Goal: Task Accomplishment & Management: Complete application form

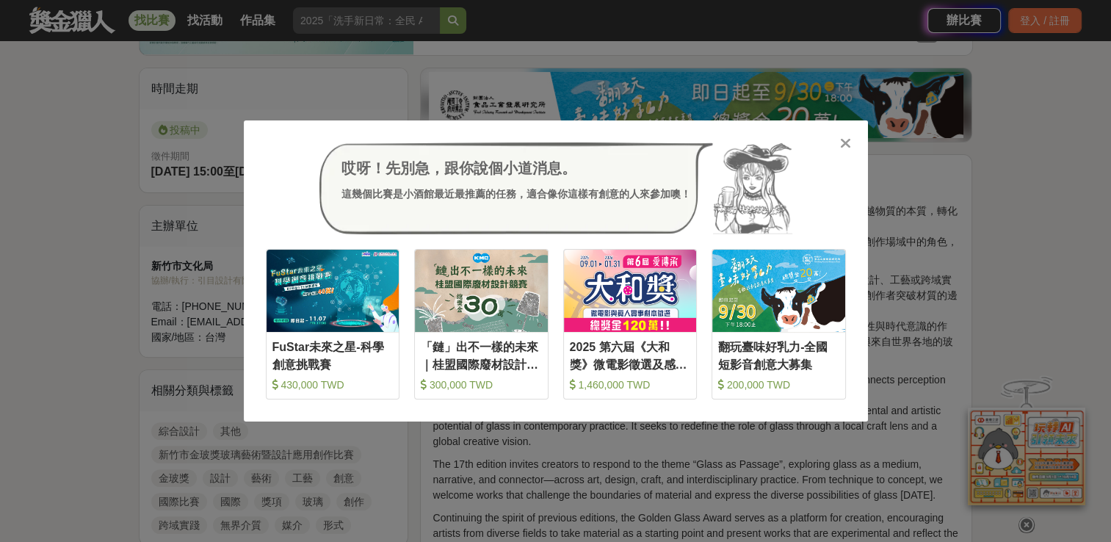
scroll to position [364, 0]
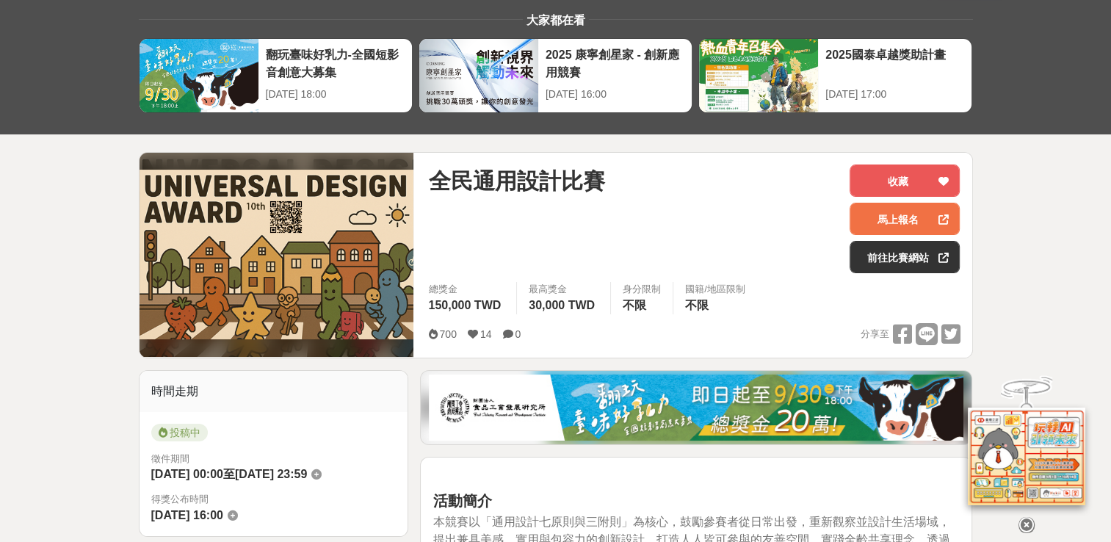
scroll to position [73, 0]
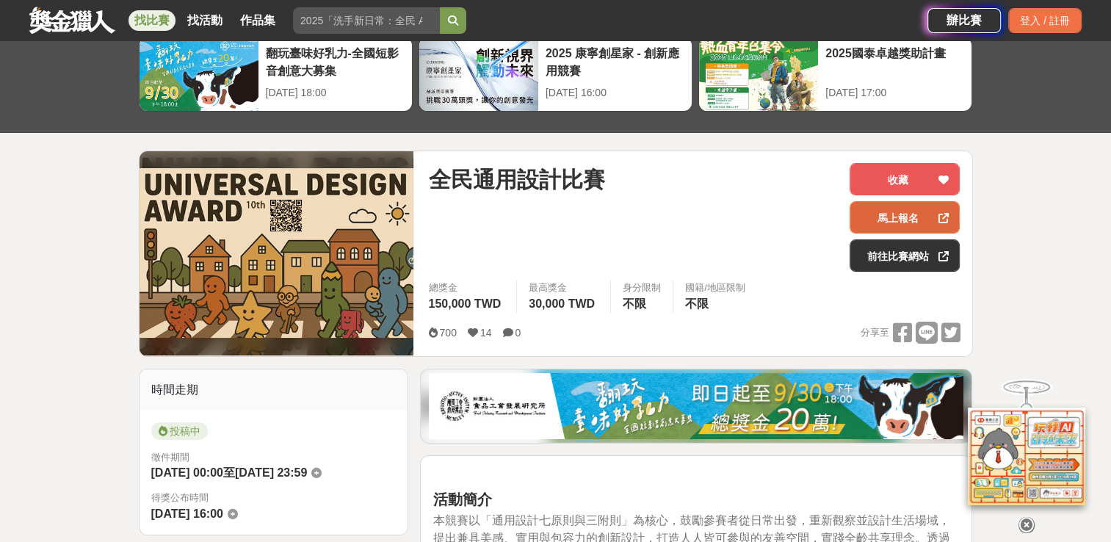
click at [902, 214] on link "馬上報名" at bounding box center [904, 217] width 110 height 32
click at [925, 247] on link "前往比賽網站" at bounding box center [904, 255] width 110 height 32
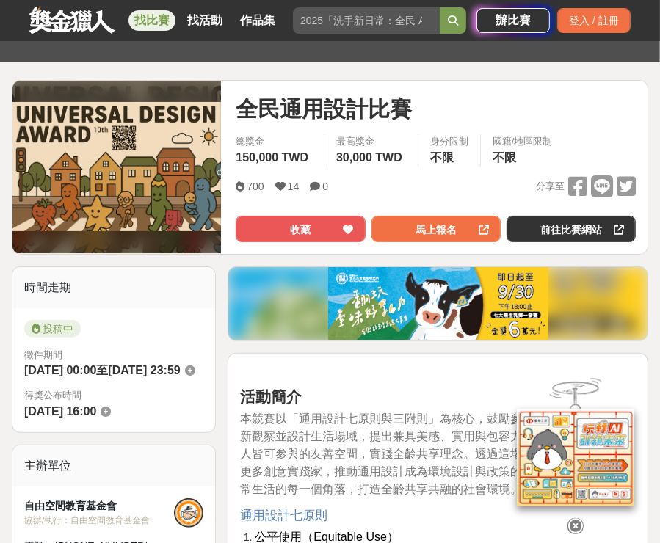
scroll to position [147, 0]
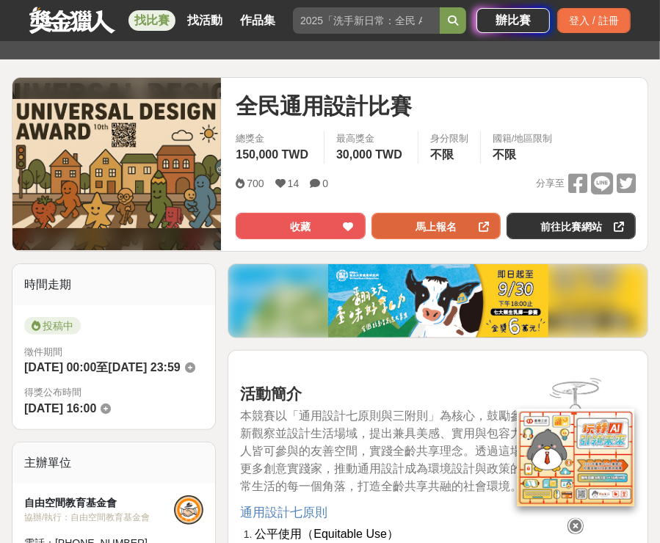
click at [451, 236] on link "馬上報名" at bounding box center [436, 226] width 129 height 26
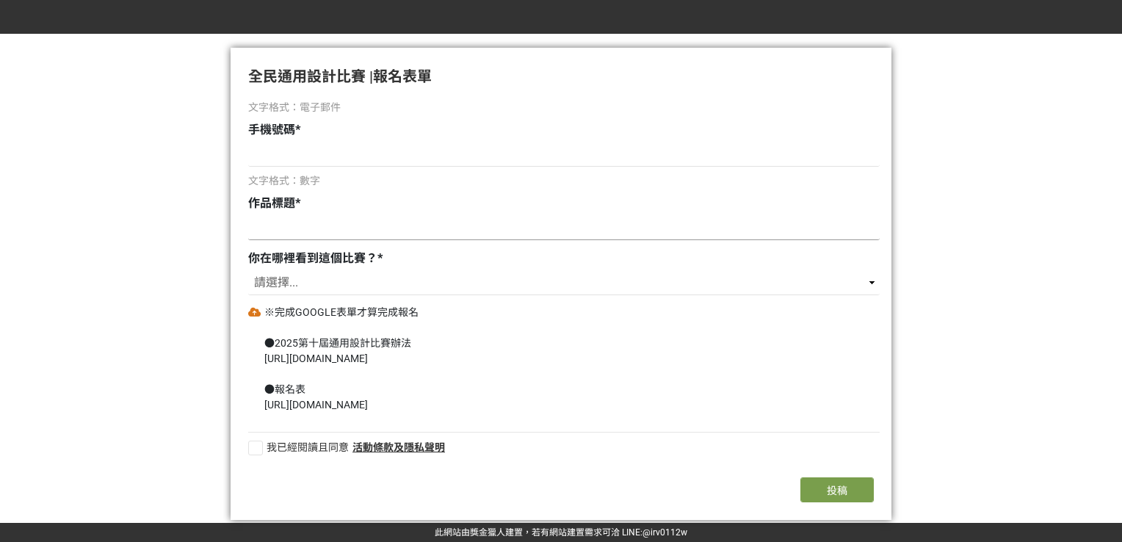
scroll to position [162, 0]
click at [363, 164] on input at bounding box center [563, 153] width 631 height 25
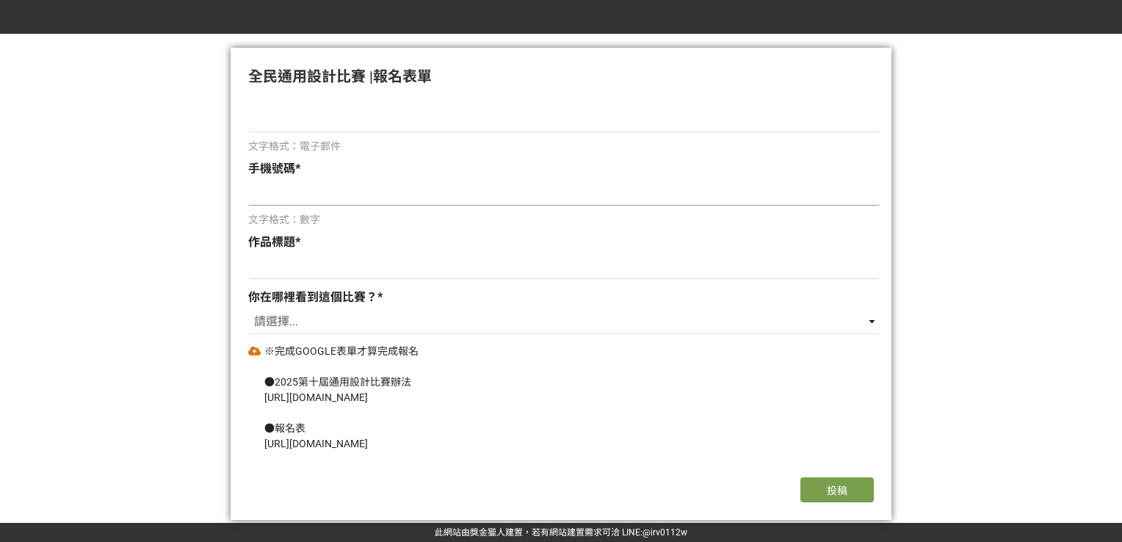
scroll to position [0, 0]
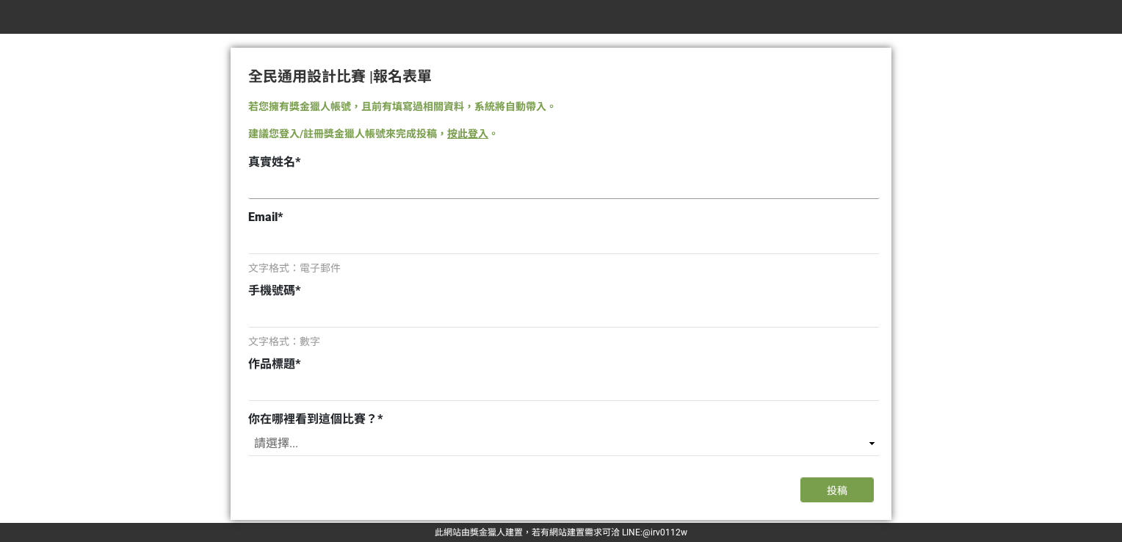
click at [371, 188] on input at bounding box center [563, 186] width 631 height 25
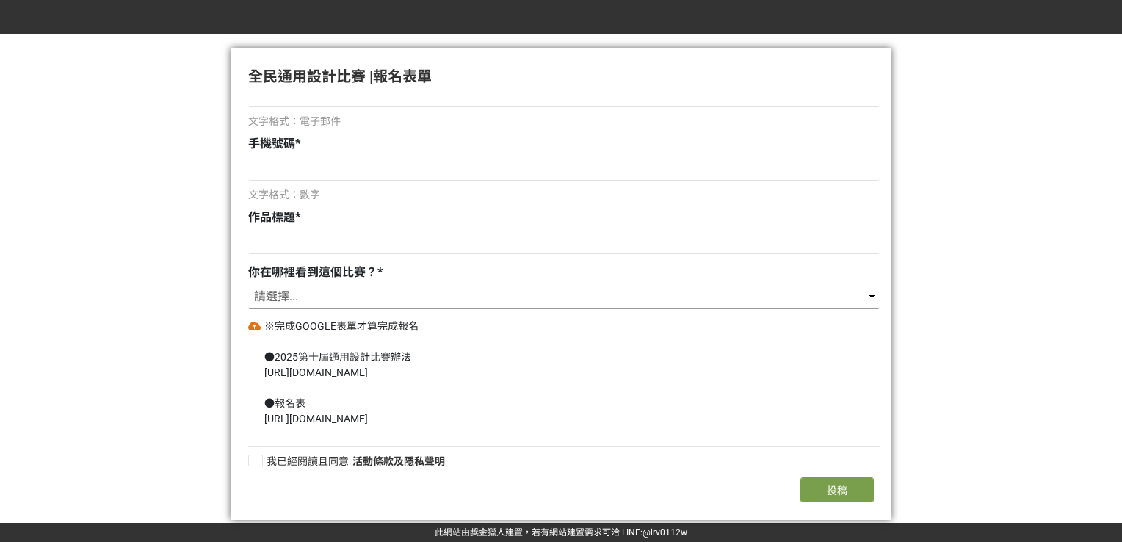
scroll to position [162, 0]
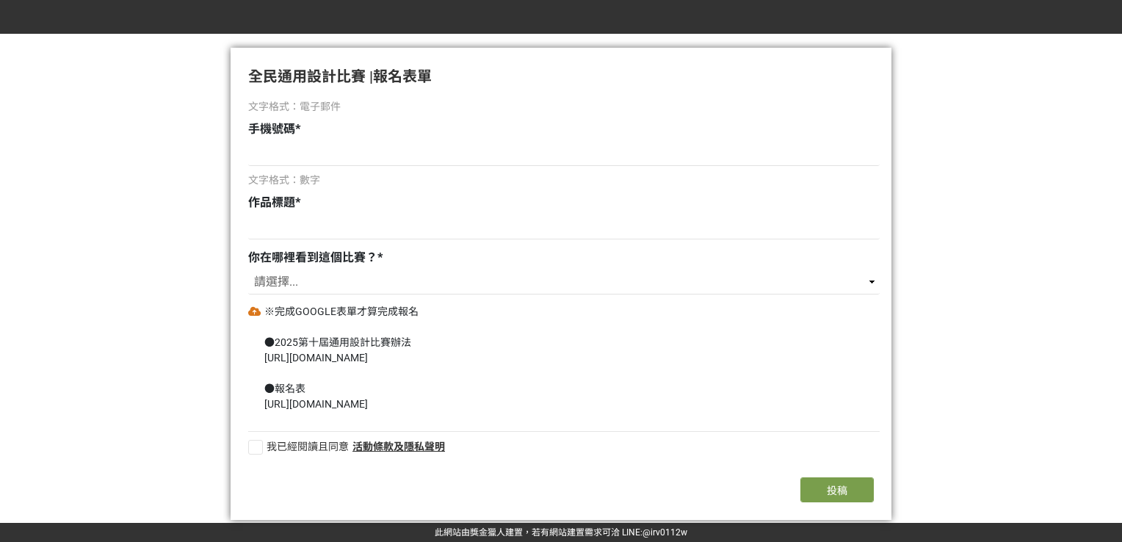
click at [261, 443] on div at bounding box center [255, 447] width 15 height 15
checkbox input "true"
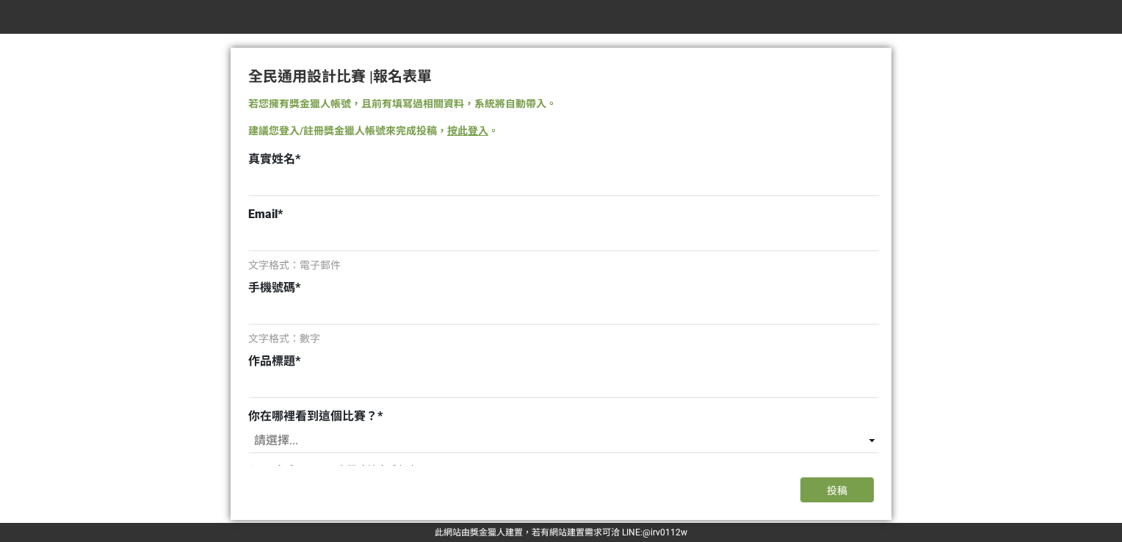
scroll to position [0, 0]
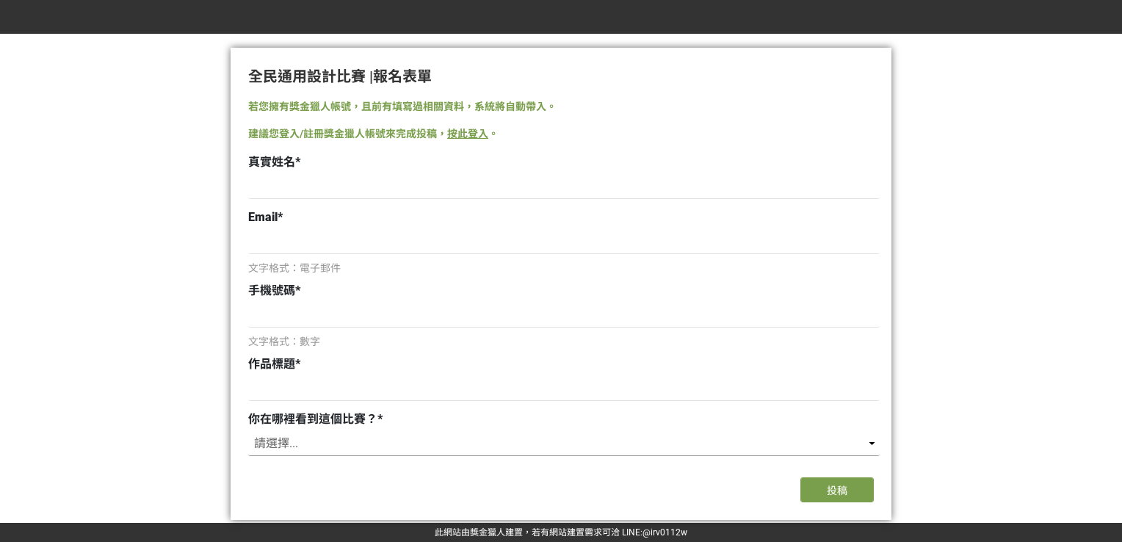
click at [338, 443] on select "請選擇... 獎金獵人網站 Facebook / Instagram 校園講座 / 老師系上推薦 電子郵件 海報 其他" at bounding box center [563, 443] width 631 height 25
select select "獎金獵人網站"
click at [248, 431] on select "請選擇... 獎金獵人網站 Facebook / Instagram 校園講座 / 老師系上推薦 電子郵件 海報 其他" at bounding box center [563, 443] width 631 height 25
click at [352, 188] on input at bounding box center [563, 186] width 631 height 25
type input "[PERSON_NAME]、[PERSON_NAME]"
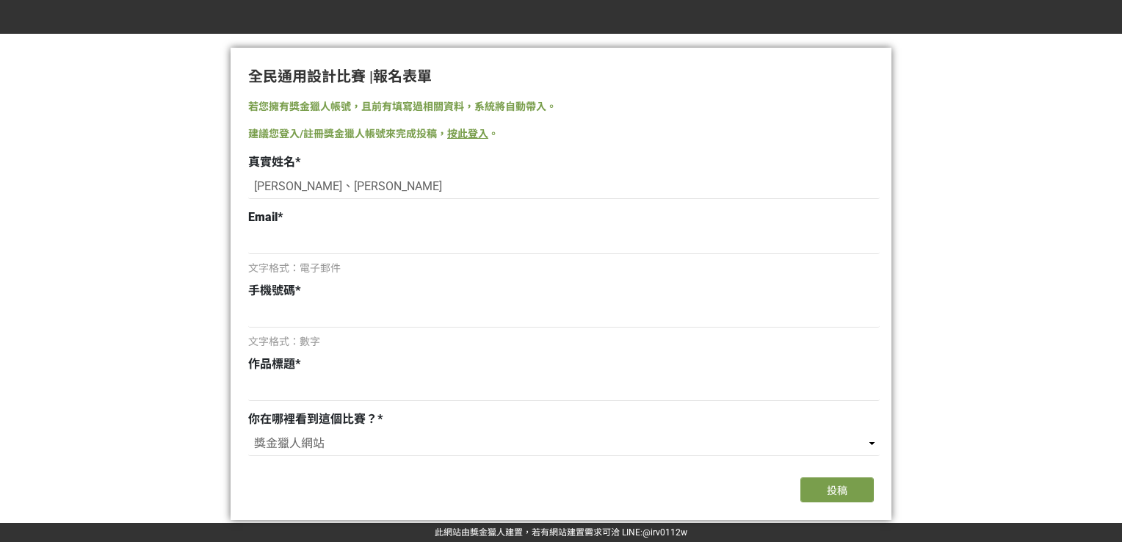
click at [300, 256] on div "文字格式：電子郵件" at bounding box center [563, 252] width 631 height 47
click at [300, 247] on input at bounding box center [563, 241] width 631 height 25
type input "[EMAIL_ADDRESS][DOMAIN_NAME]"
type input "0968189925"
click at [330, 385] on input at bounding box center [563, 388] width 631 height 25
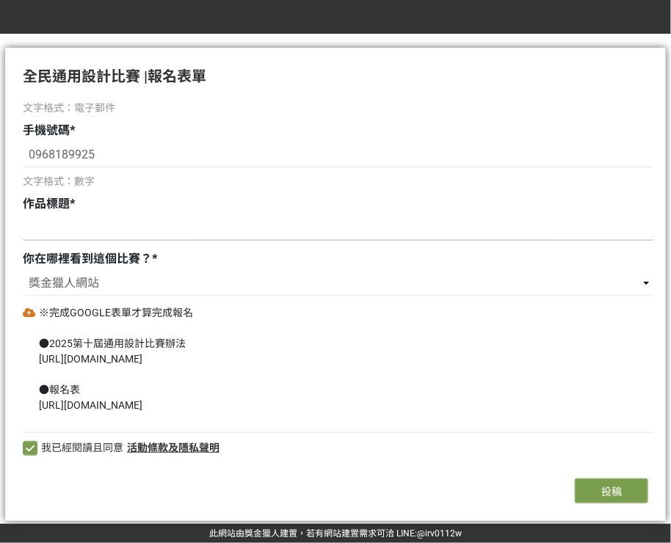
scroll to position [160, 0]
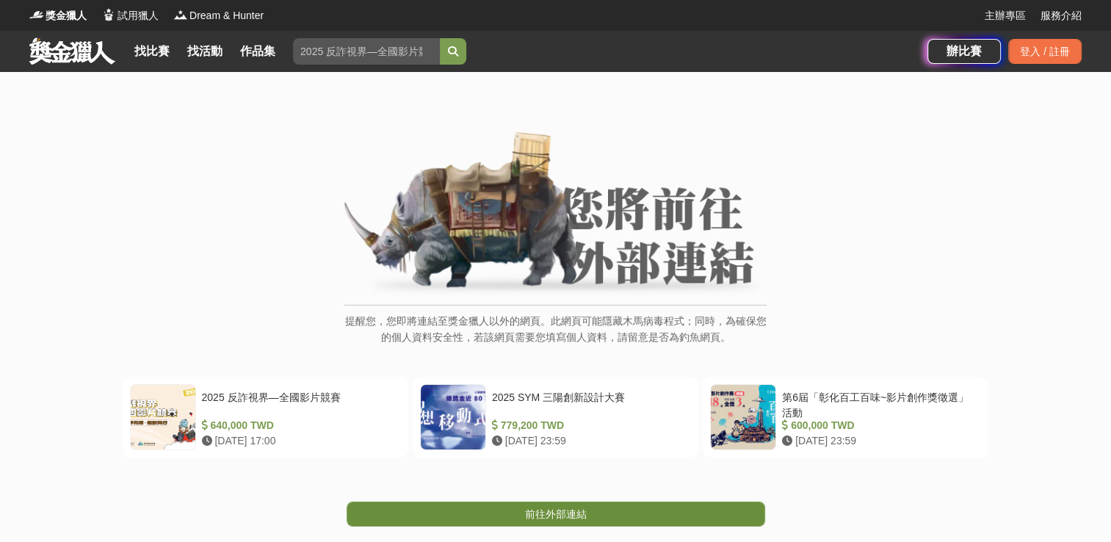
click at [626, 518] on link "前往外部連結" at bounding box center [556, 513] width 419 height 25
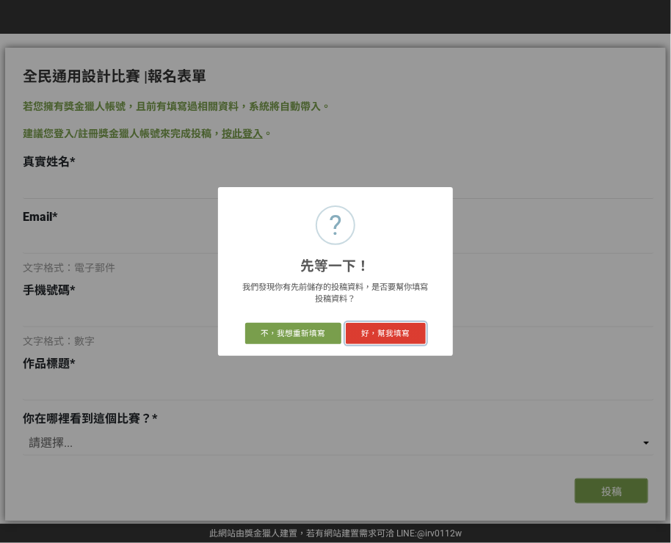
click at [371, 341] on button "好，幫我填寫" at bounding box center [386, 333] width 80 height 21
type input "[PERSON_NAME]、[PERSON_NAME]"
type input "[EMAIL_ADDRESS][DOMAIN_NAME]"
type input "0968189925"
select select "獎金獵人網站"
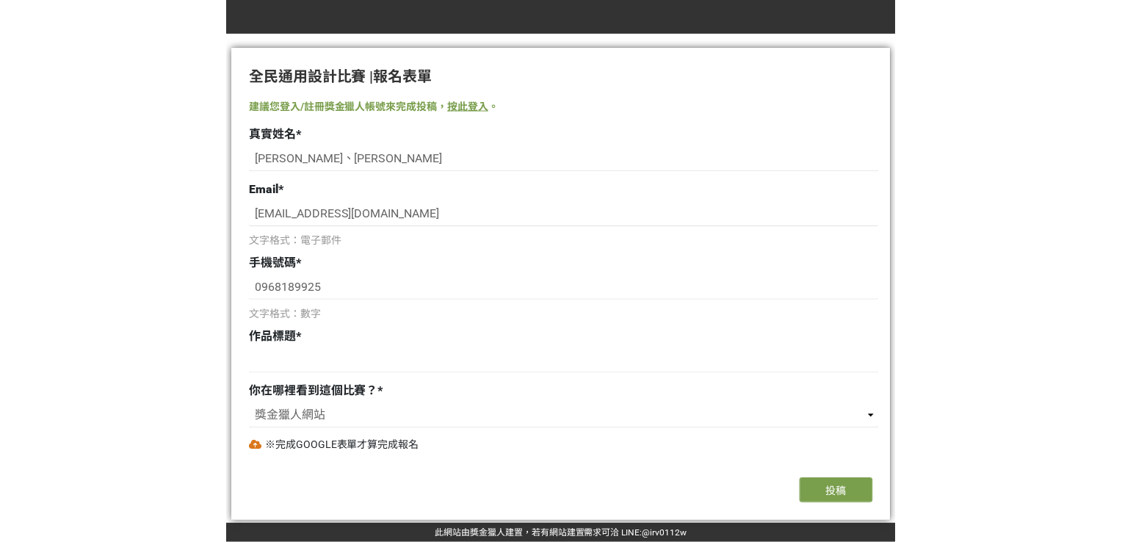
scroll to position [160, 0]
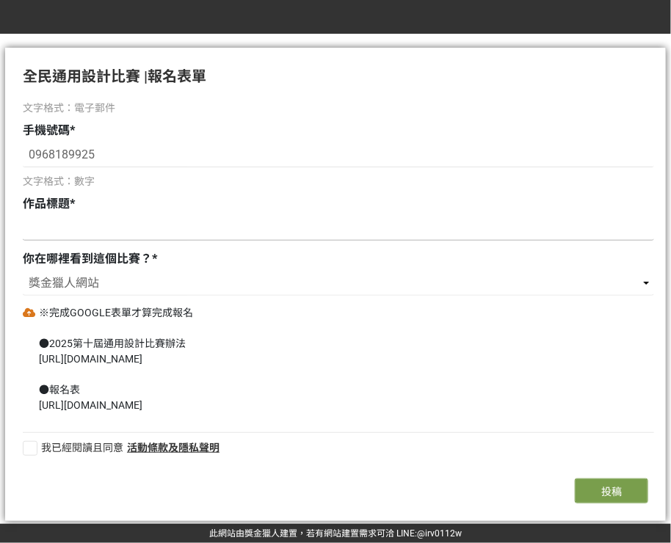
click at [127, 227] on input at bounding box center [338, 228] width 631 height 25
click at [91, 221] on input at bounding box center [338, 228] width 631 height 25
paste input "Swing to empower shine with care"
type input "Swing to empower shine with care"
drag, startPoint x: 27, startPoint y: 447, endPoint x: 29, endPoint y: 439, distance: 8.2
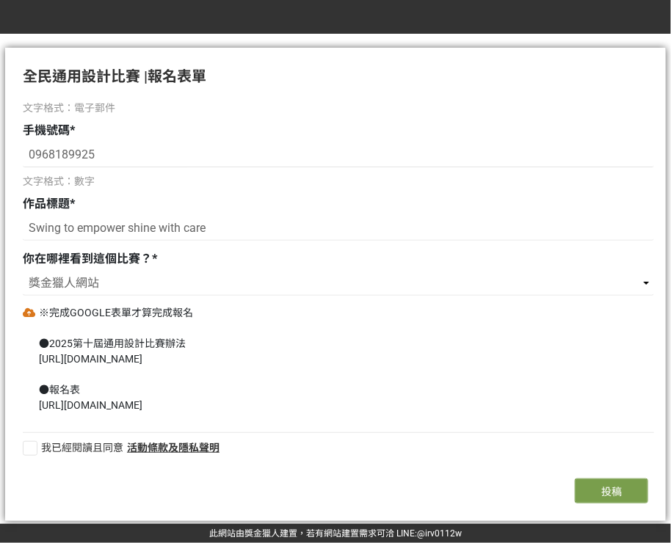
click at [26, 447] on div at bounding box center [30, 448] width 15 height 15
checkbox input "true"
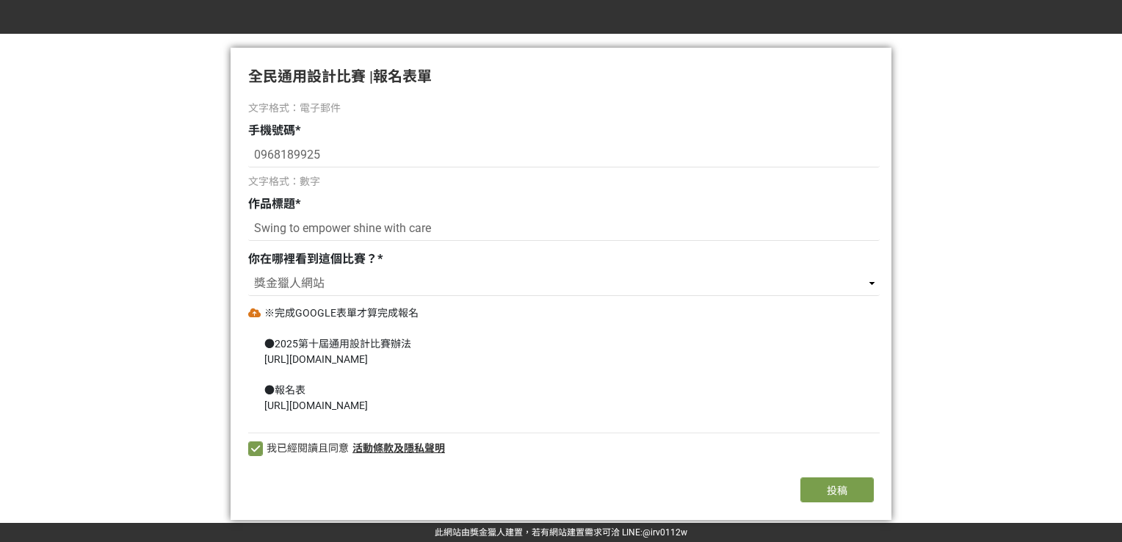
click at [419, 405] on div "※完成GOOGLE表單才算完成報名 ●2025第十屆通用設計比賽辦法 [URL][DOMAIN_NAME] ●報名表 [URL][DOMAIN_NAME]" at bounding box center [341, 359] width 154 height 108
click at [253, 312] on icon at bounding box center [254, 313] width 13 height 10
click at [278, 312] on div "※完成GOOGLE表單才算完成報名 ●2025第十屆通用設計比賽辦法 https://docs.google.com/document/d/1q2WJq0jM…" at bounding box center [341, 359] width 154 height 108
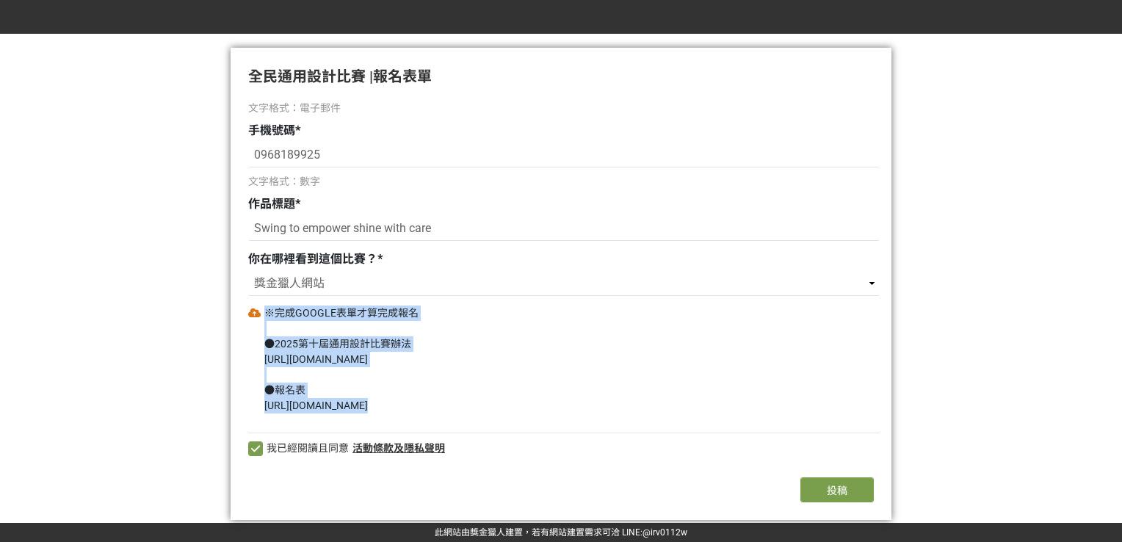
drag, startPoint x: 261, startPoint y: 405, endPoint x: 816, endPoint y: 431, distance: 555.7
click at [670, 431] on div "若您擁有獎金獵人帳號，且前有填寫過相關資料，系統將自動帶入。 建議您登入/註冊獎金獵人帳號來完成投稿， 按此登入 。 真實姓名 * 陳子芸、林炘樟 Email…" at bounding box center [561, 282] width 661 height 366
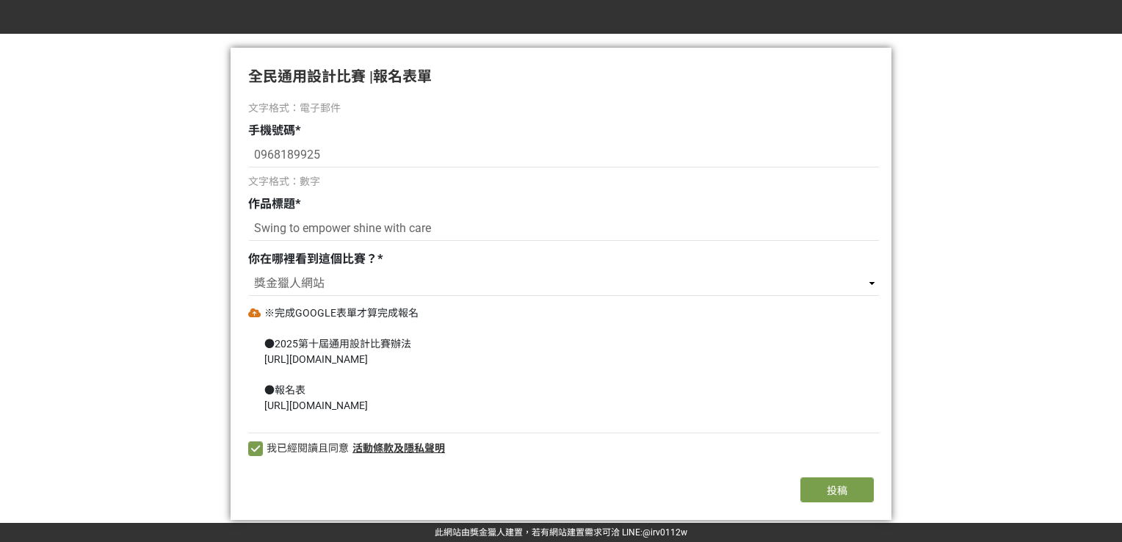
click at [670, 431] on div "我已經閱讀且同意 活動條款及隱私聲明" at bounding box center [563, 442] width 631 height 35
drag, startPoint x: 794, startPoint y: 405, endPoint x: 264, endPoint y: 407, distance: 530.1
click at [264, 407] on div "※完成GOOGLE表單才算完成報名 ●2025第十屆通用設計比賽辦法 https://docs.google.com/document/d/1q2WJq0jM…" at bounding box center [563, 359] width 631 height 108
copy div "[URL][DOMAIN_NAME]"
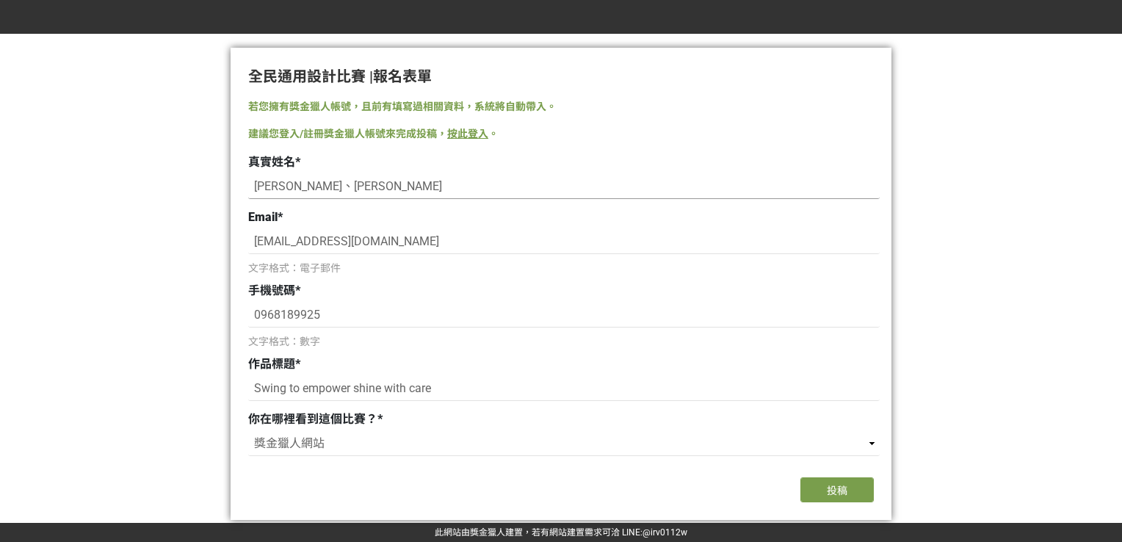
scroll to position [0, 0]
drag, startPoint x: 355, startPoint y: 189, endPoint x: 176, endPoint y: 191, distance: 179.2
click at [176, 191] on div "此網站由獎金獵人建置，若有網站建置需求 可洽 LINE: @irv0112w 全民通用設計比賽 | 報名表單 若您擁有獎金獵人帳號，且前有填寫過相關資料，系統…" at bounding box center [561, 271] width 1122 height 542
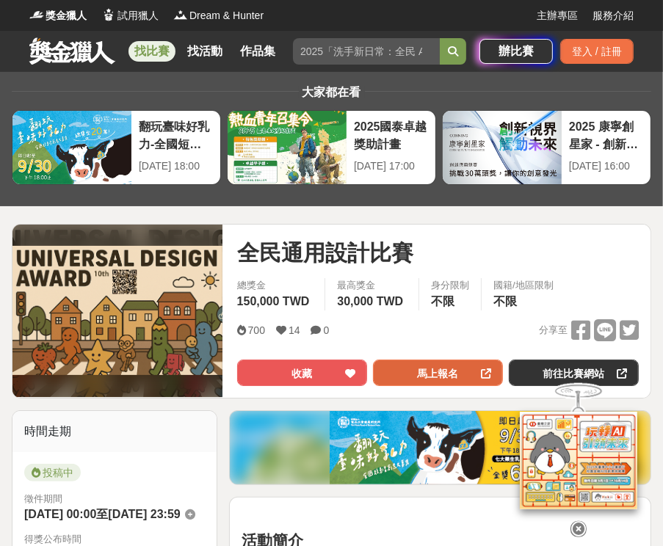
click at [413, 372] on link "馬上報名" at bounding box center [438, 373] width 130 height 26
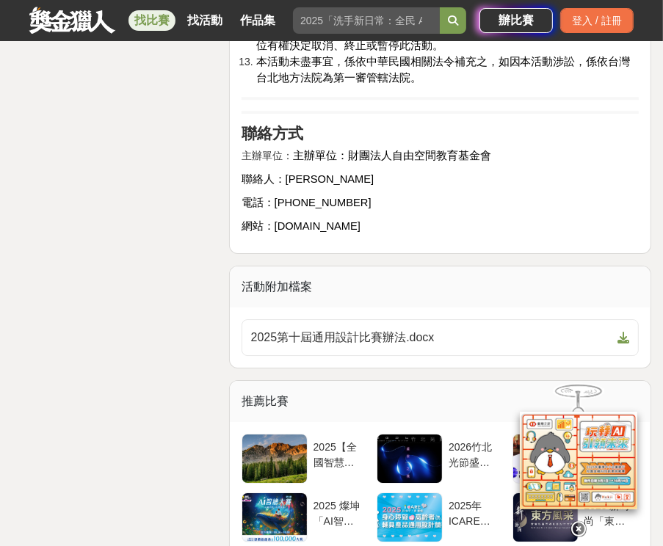
scroll to position [2790, 0]
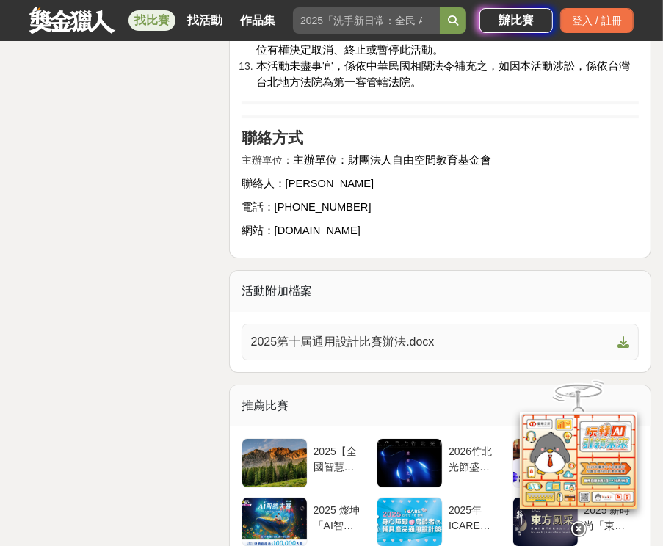
click at [391, 351] on span "2025第十屆通用設計比賽辦法.docx" at bounding box center [431, 342] width 361 height 18
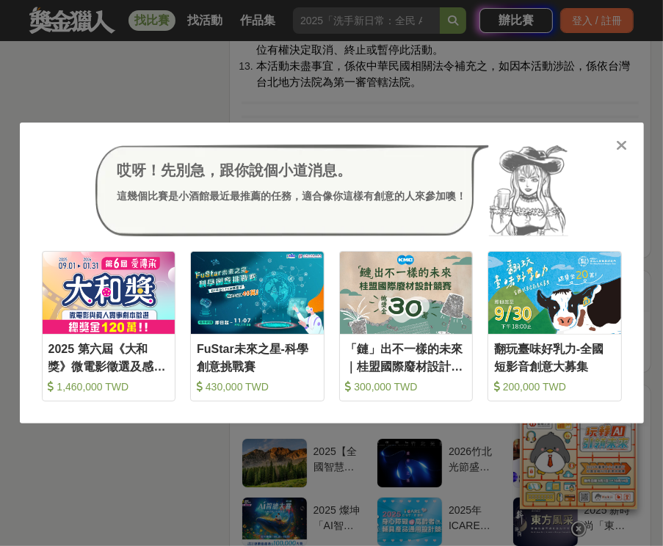
click at [626, 144] on icon at bounding box center [621, 145] width 11 height 15
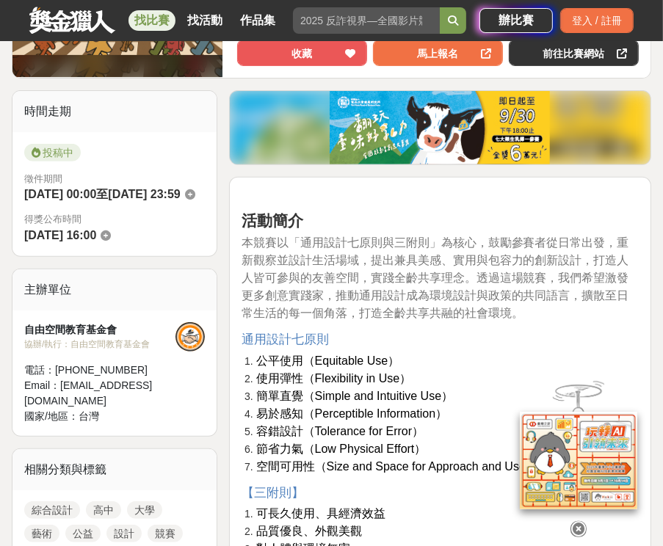
scroll to position [367, 0]
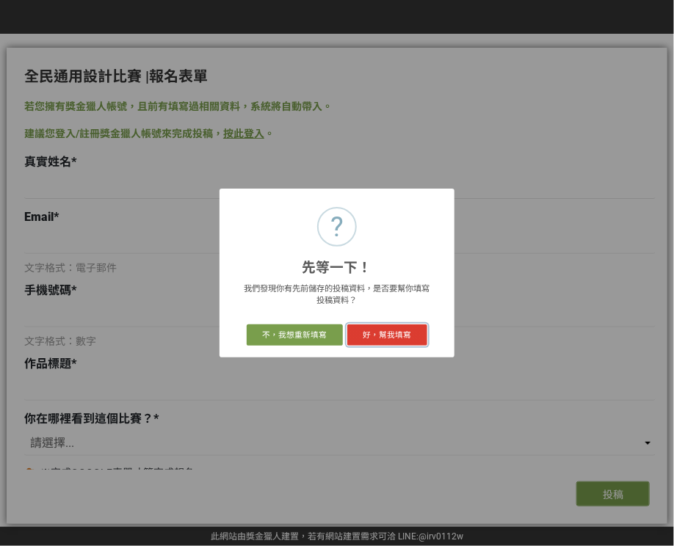
click at [358, 336] on button "好，幫我填寫" at bounding box center [387, 335] width 80 height 21
type input "[PERSON_NAME]、[PERSON_NAME]"
type input "[EMAIL_ADDRESS][DOMAIN_NAME]"
type input "0968189925"
type input "Swing to empower shine with care"
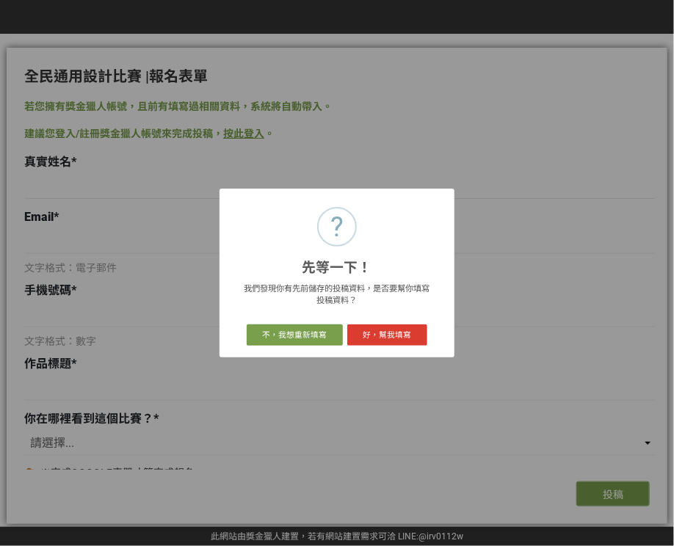
select select "獎金獵人網站"
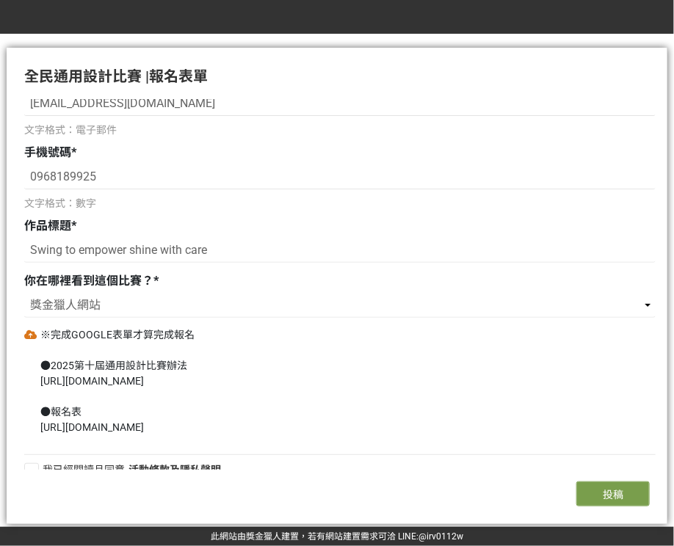
scroll to position [157, 0]
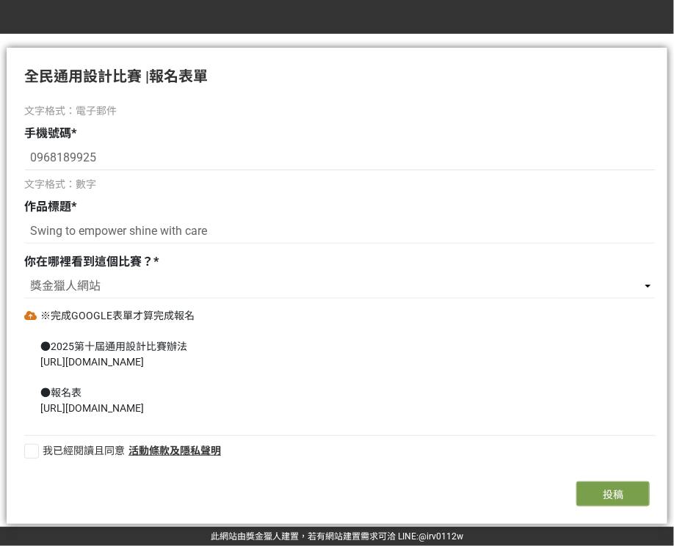
drag, startPoint x: 40, startPoint y: 408, endPoint x: 564, endPoint y: 430, distance: 524.0
click at [564, 430] on div "若您擁有獎金獵人帳號，且前有填寫過相關資料，系統將自動帶入。 建議您登入/註冊獎金獵人帳號來完成投稿， 按此登入 。 真實姓名 * [PERSON_NAME]…" at bounding box center [337, 284] width 661 height 371
copy div "[URL][DOMAIN_NAME]"
click at [26, 447] on div at bounding box center [31, 451] width 15 height 15
checkbox input "true"
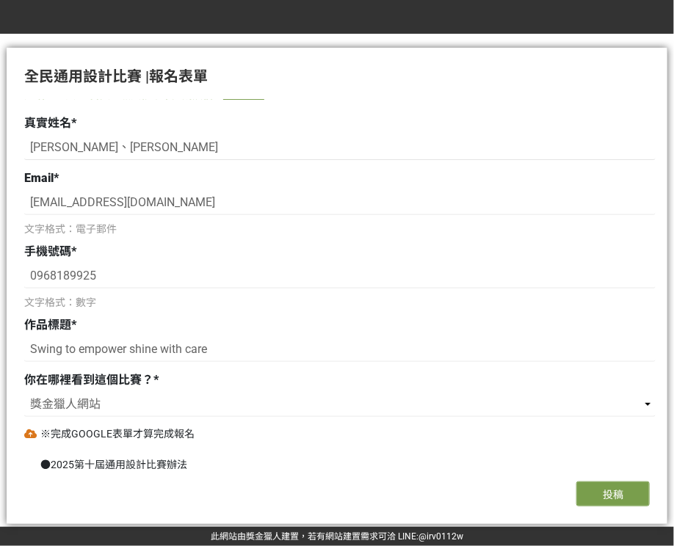
scroll to position [0, 0]
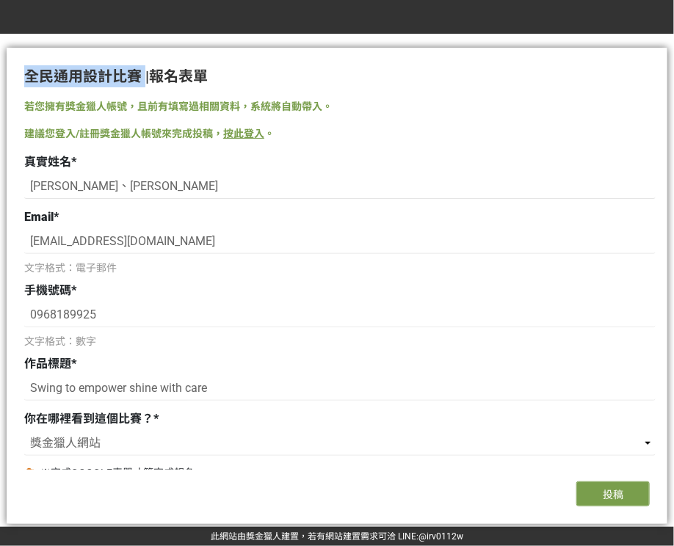
drag, startPoint x: 27, startPoint y: 76, endPoint x: 144, endPoint y: 77, distance: 116.8
click at [144, 77] on span "全民通用設計比賽 |" at bounding box center [86, 77] width 125 height 18
copy span "全民通用設計比賽"
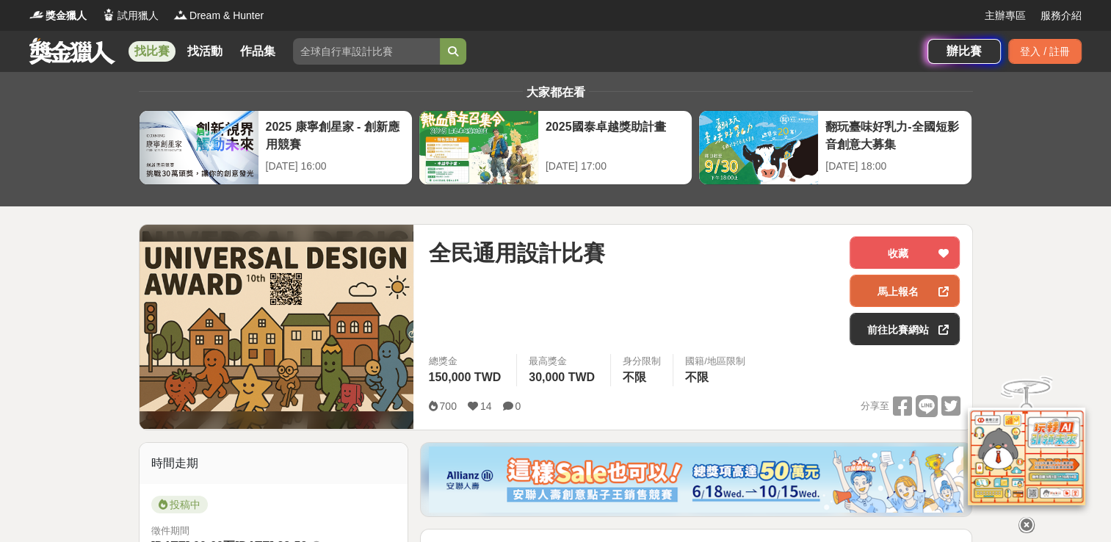
click at [662, 296] on link "馬上報名" at bounding box center [904, 291] width 110 height 32
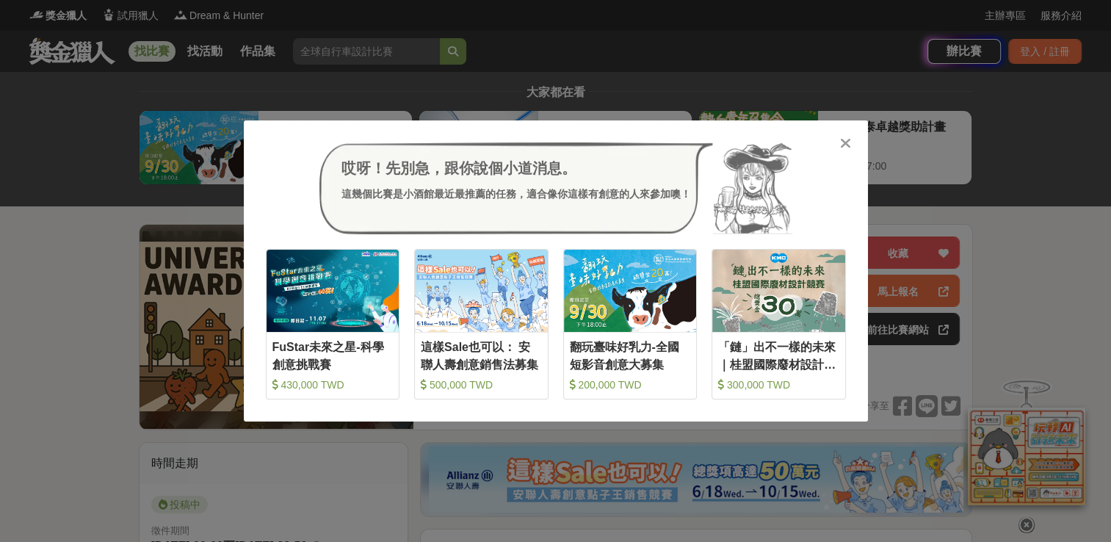
click at [662, 151] on icon at bounding box center [845, 143] width 11 height 15
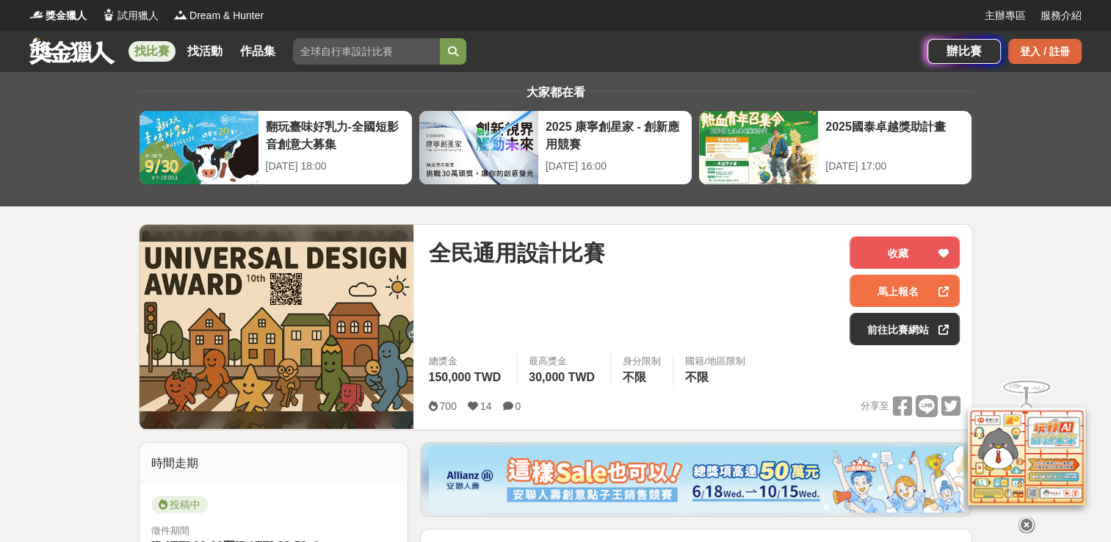
click at [662, 51] on div "登入 / 註冊" at bounding box center [1044, 51] width 73 height 25
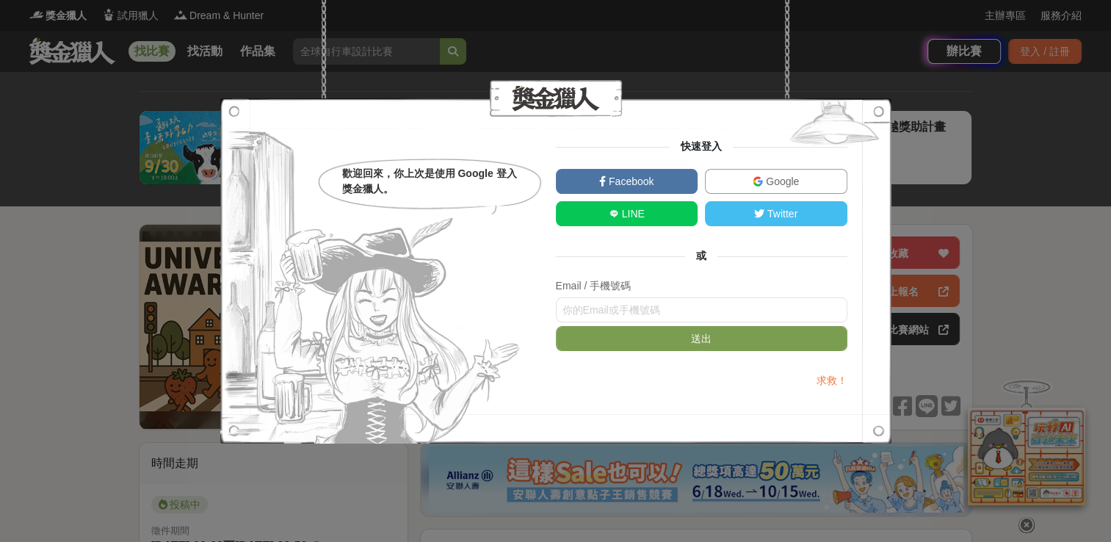
click at [662, 173] on link "Google" at bounding box center [776, 181] width 142 height 25
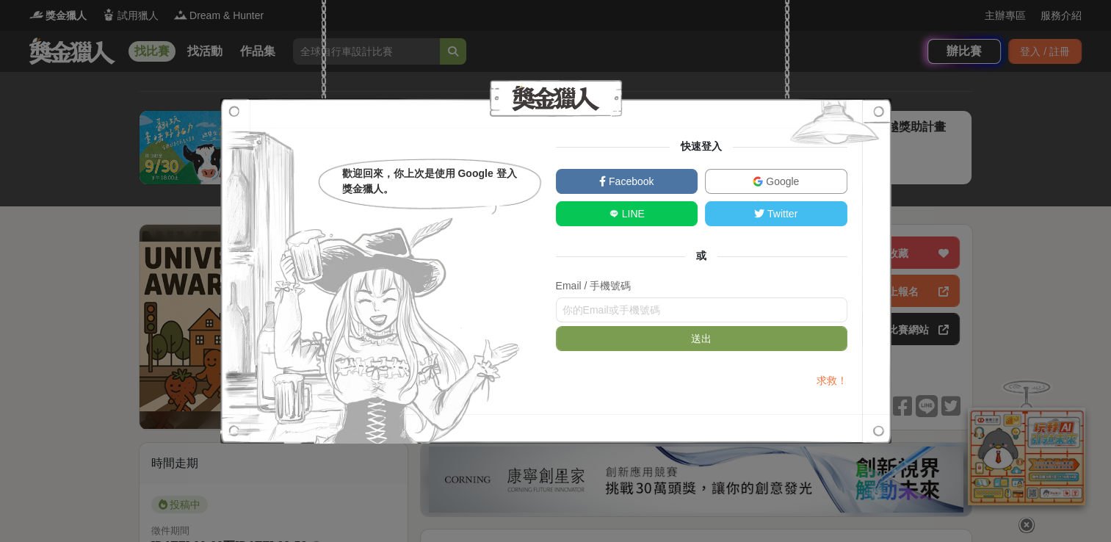
click at [662, 183] on link "Google" at bounding box center [776, 181] width 142 height 25
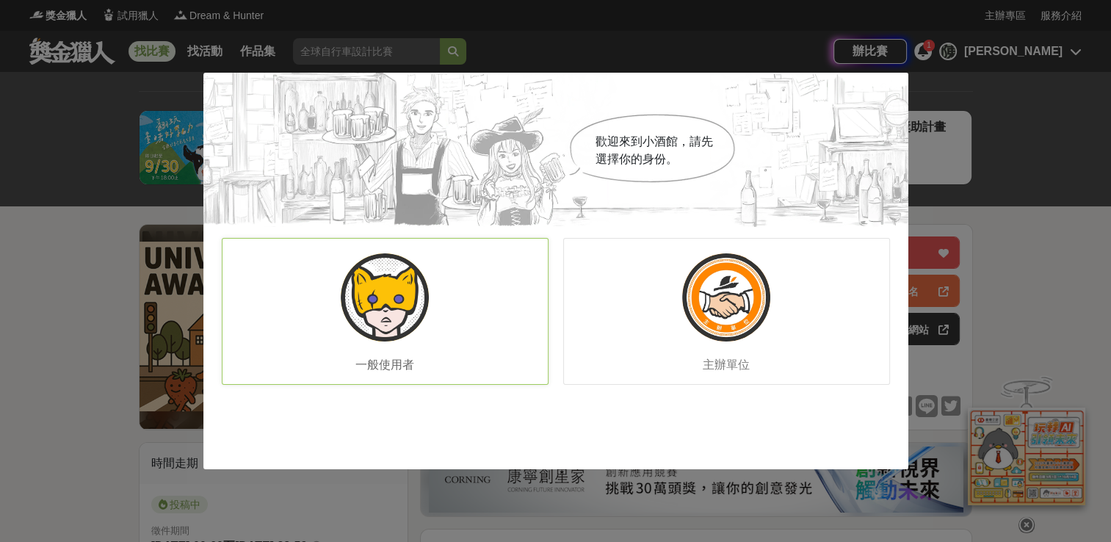
click at [388, 291] on img at bounding box center [385, 297] width 88 height 88
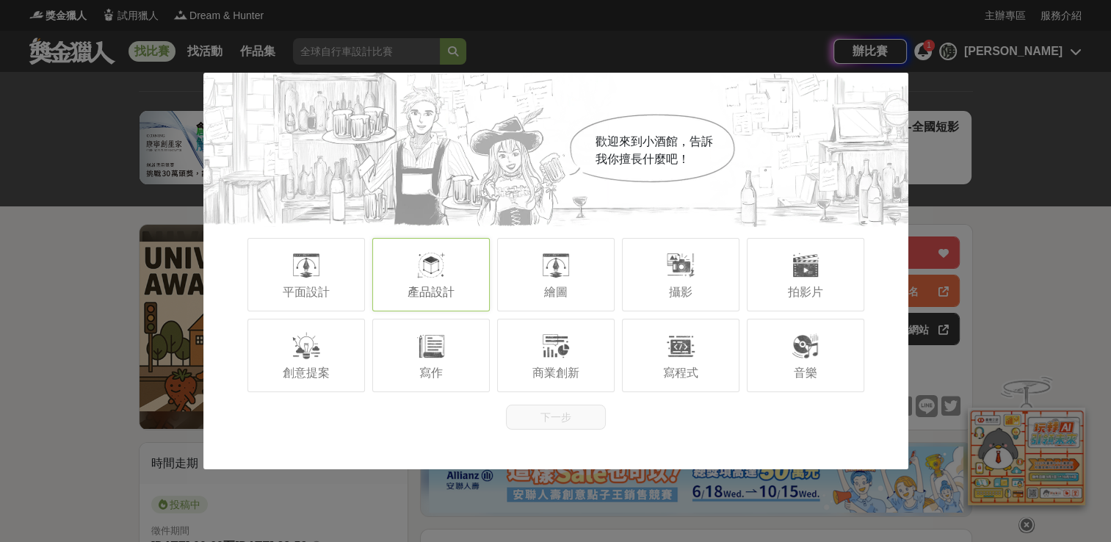
click at [446, 278] on div "產品設計" at bounding box center [430, 274] width 117 height 73
click at [558, 418] on button "下一步" at bounding box center [556, 417] width 100 height 25
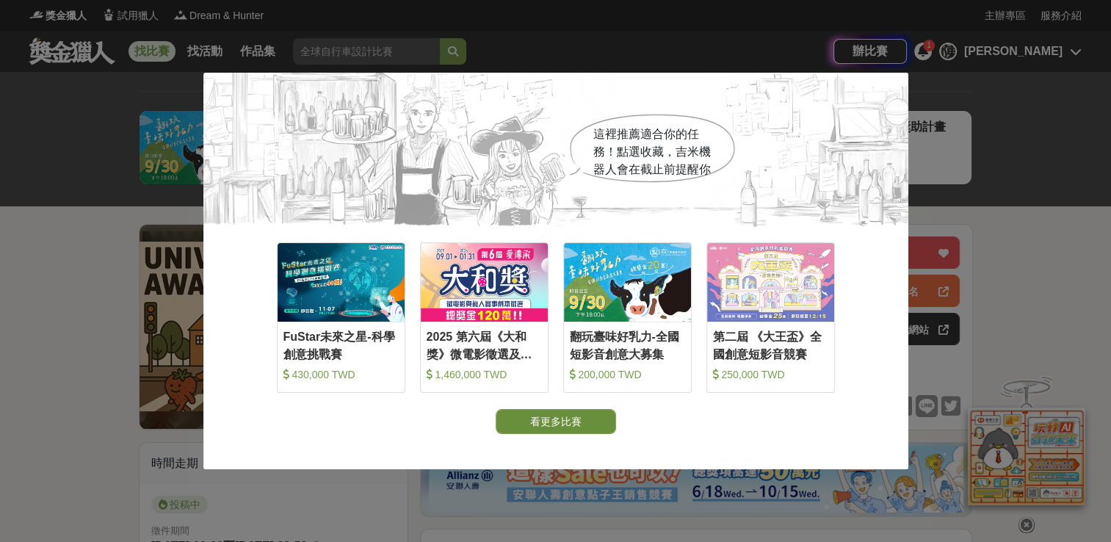
click at [569, 418] on button "看更多比賽" at bounding box center [556, 421] width 120 height 25
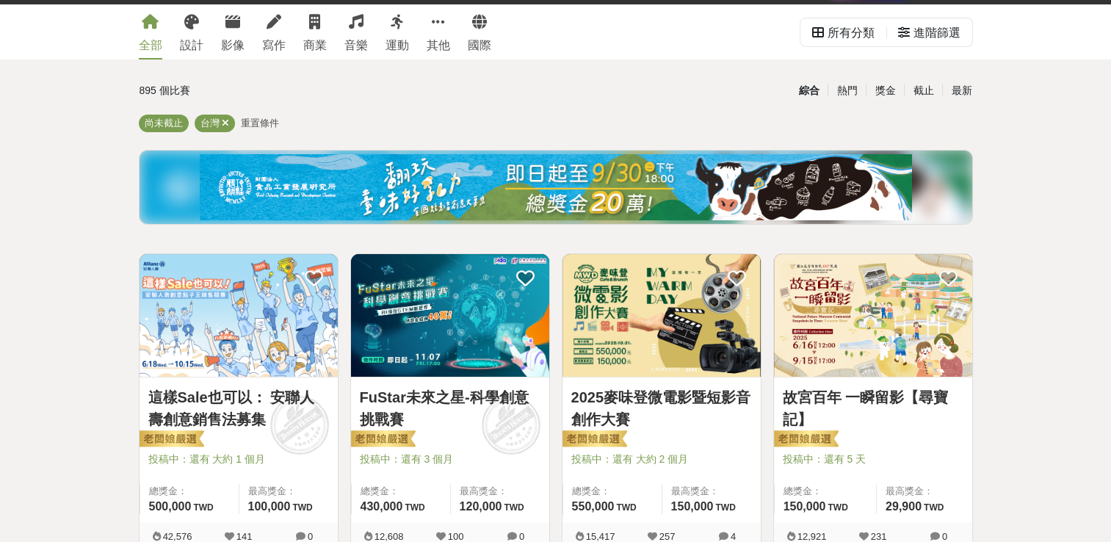
scroll to position [73, 0]
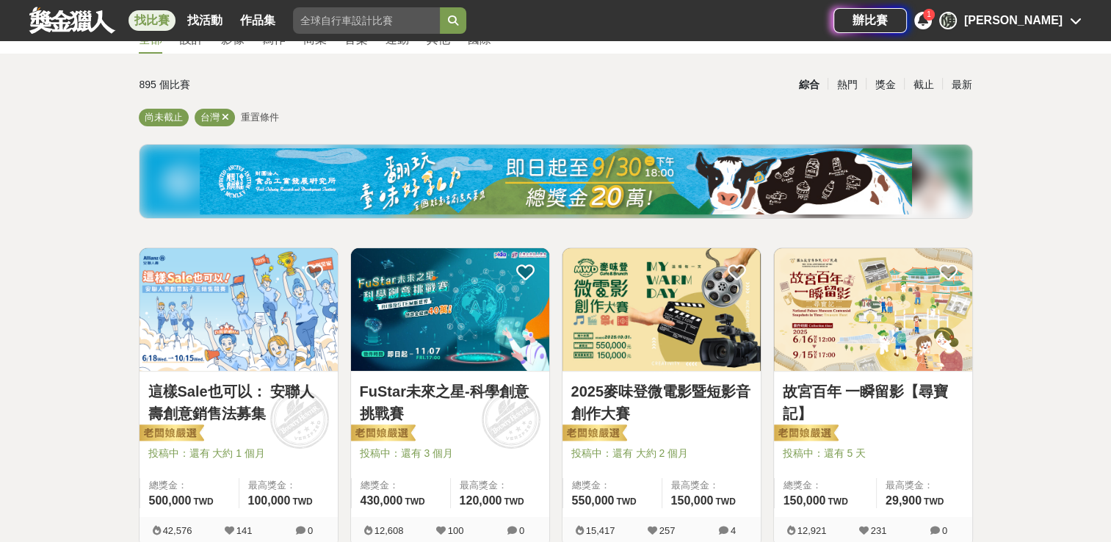
click at [662, 16] on div "1" at bounding box center [929, 15] width 12 height 12
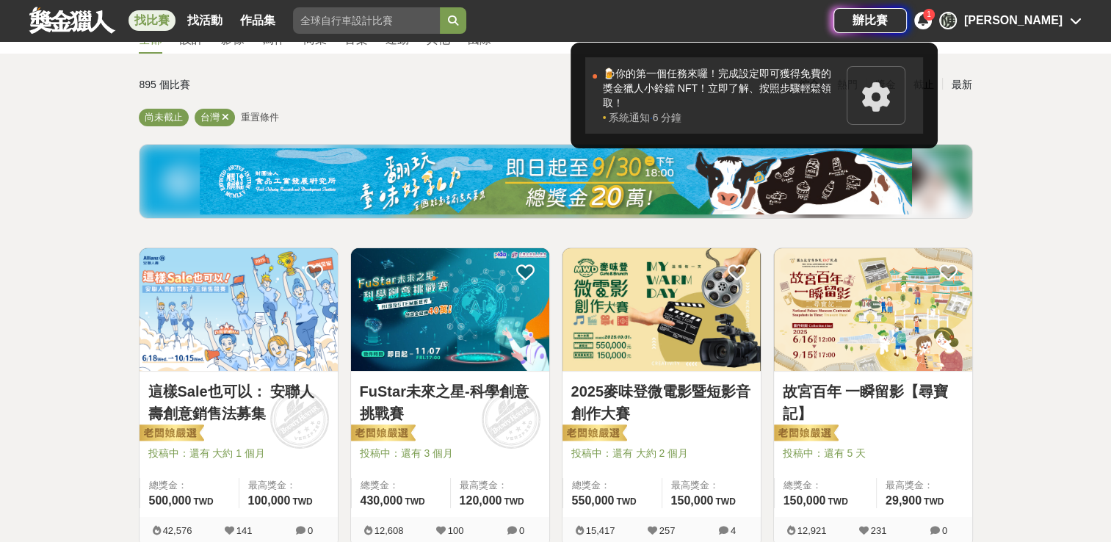
click at [662, 84] on div "🍺你的第一個任務來囉！完成設定即可獲得免費的獎金獵人小鈴鐺 NFT！立即了解、按照步驟輕鬆領取！" at bounding box center [721, 88] width 236 height 44
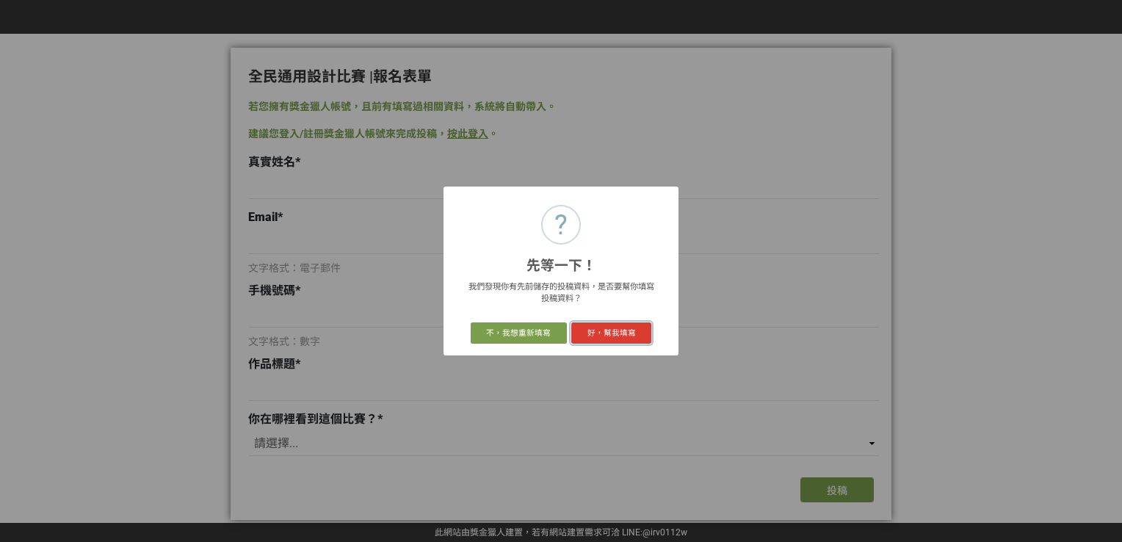
click at [634, 339] on button "好，幫我填寫" at bounding box center [611, 332] width 80 height 21
type input "[PERSON_NAME]、[PERSON_NAME]"
type input "[EMAIL_ADDRESS][DOMAIN_NAME]"
type input "0968189925"
type input "Swing to empower shine with care"
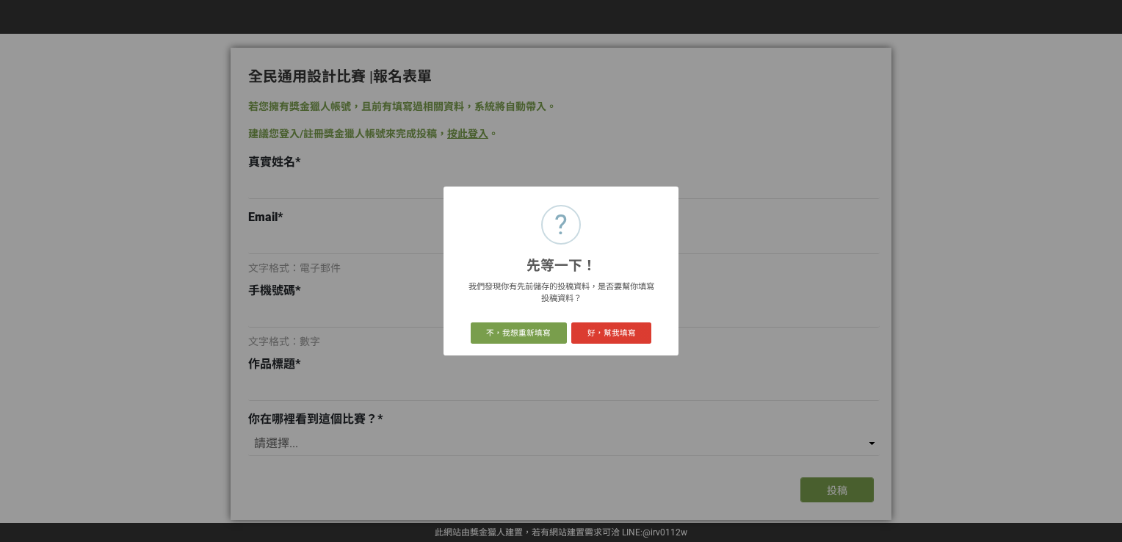
select select "獎金獵人網站"
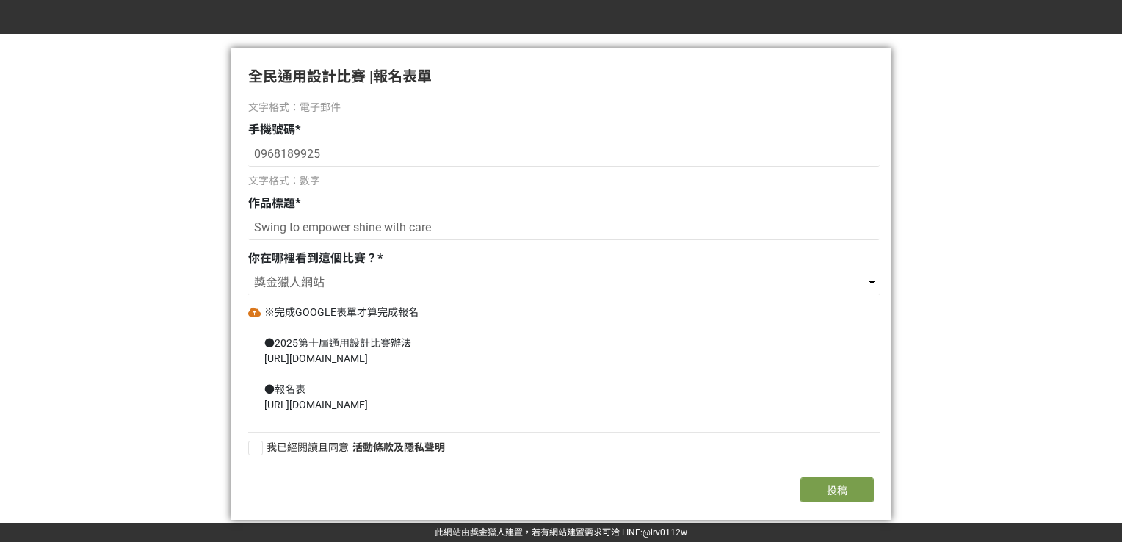
scroll to position [162, 0]
click at [254, 448] on div at bounding box center [255, 447] width 15 height 15
checkbox input "true"
click at [847, 494] on button "投稿" at bounding box center [836, 489] width 73 height 25
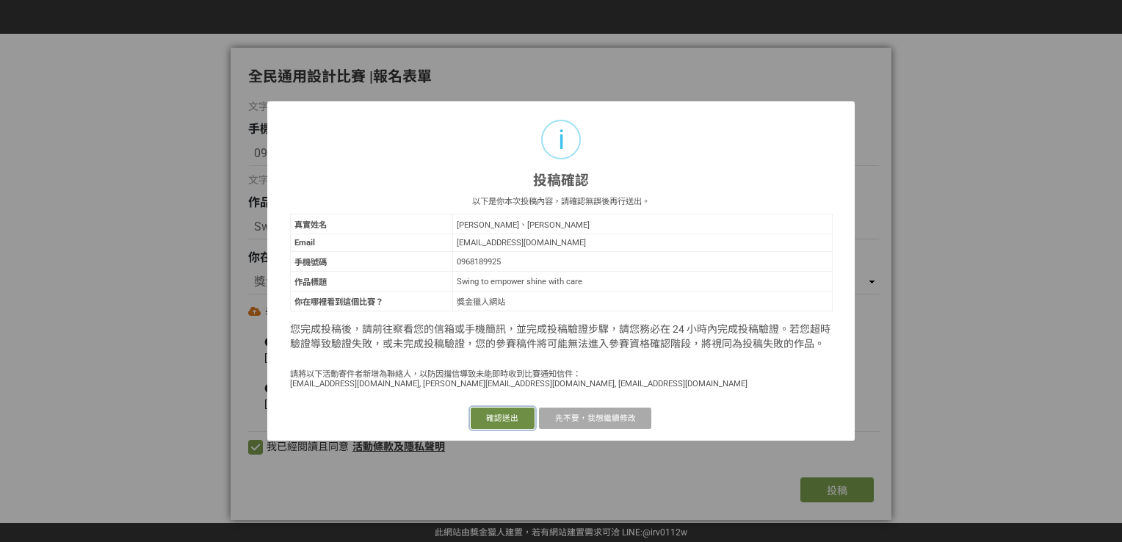
click at [517, 421] on button "確認送出" at bounding box center [503, 417] width 64 height 21
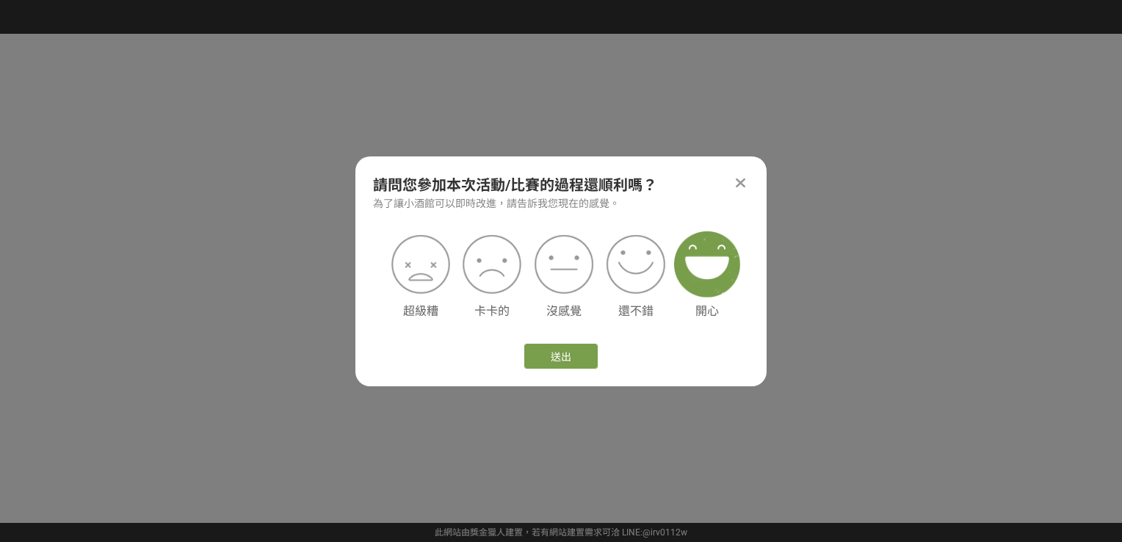
click at [693, 270] on img at bounding box center [707, 264] width 66 height 66
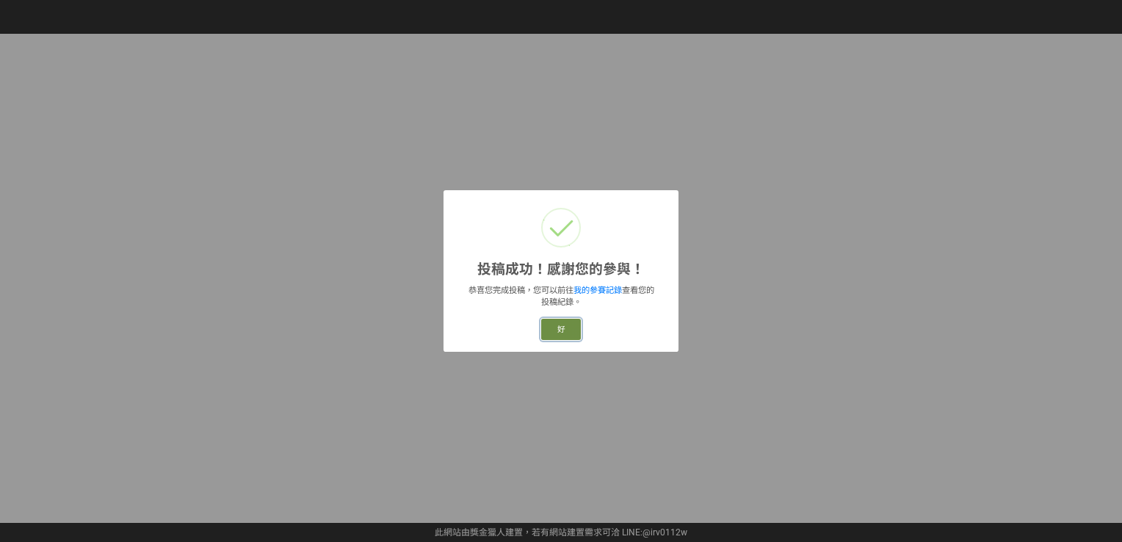
click at [570, 330] on button "好" at bounding box center [561, 329] width 40 height 21
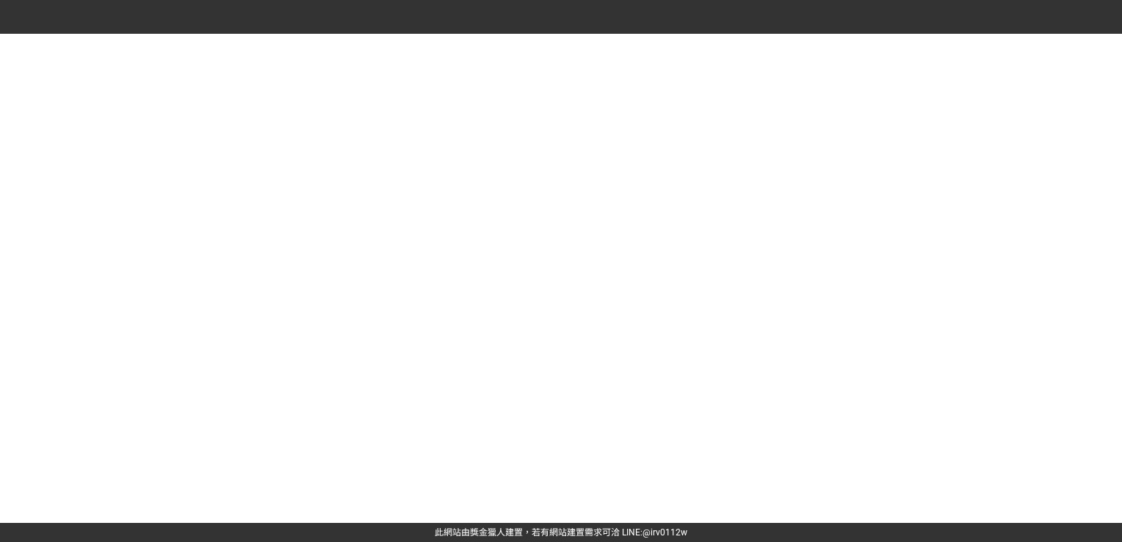
drag, startPoint x: 461, startPoint y: 263, endPoint x: 649, endPoint y: 446, distance: 262.7
click at [616, 381] on div at bounding box center [561, 271] width 1122 height 542
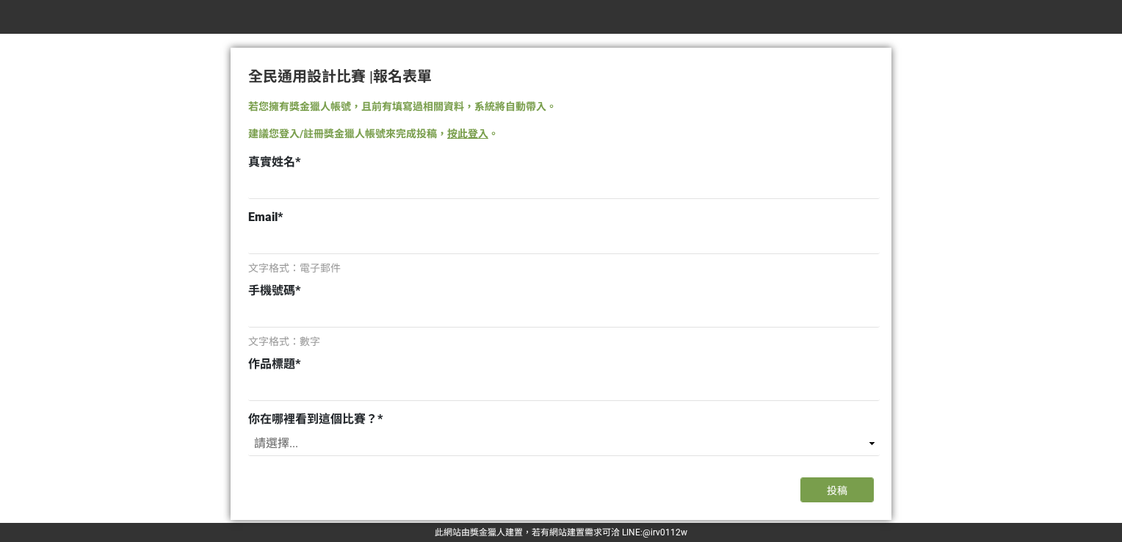
click at [466, 133] on link "按此登入" at bounding box center [467, 134] width 41 height 12
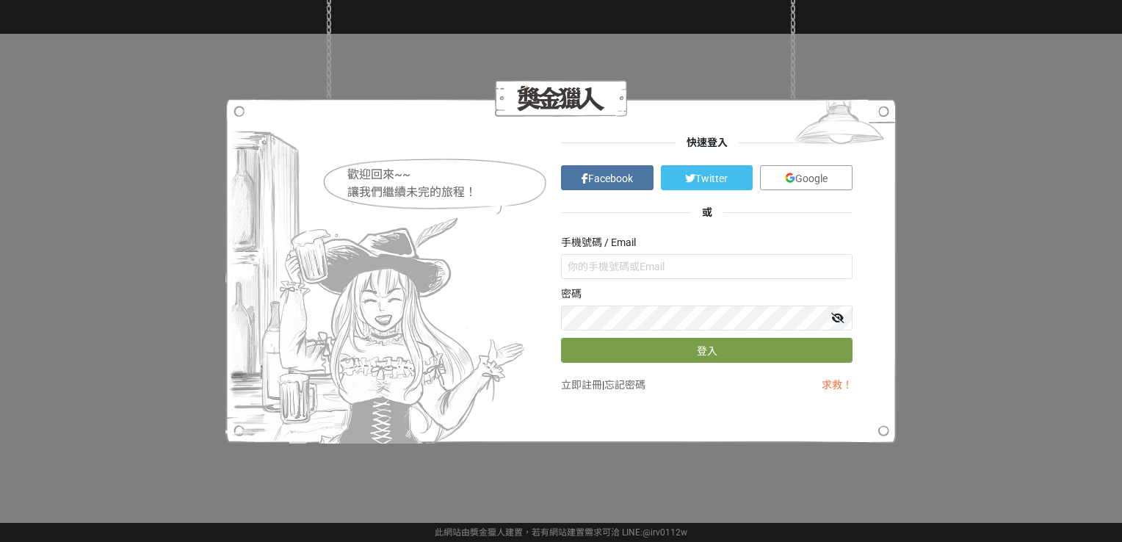
click at [805, 180] on span "Google" at bounding box center [811, 179] width 32 height 12
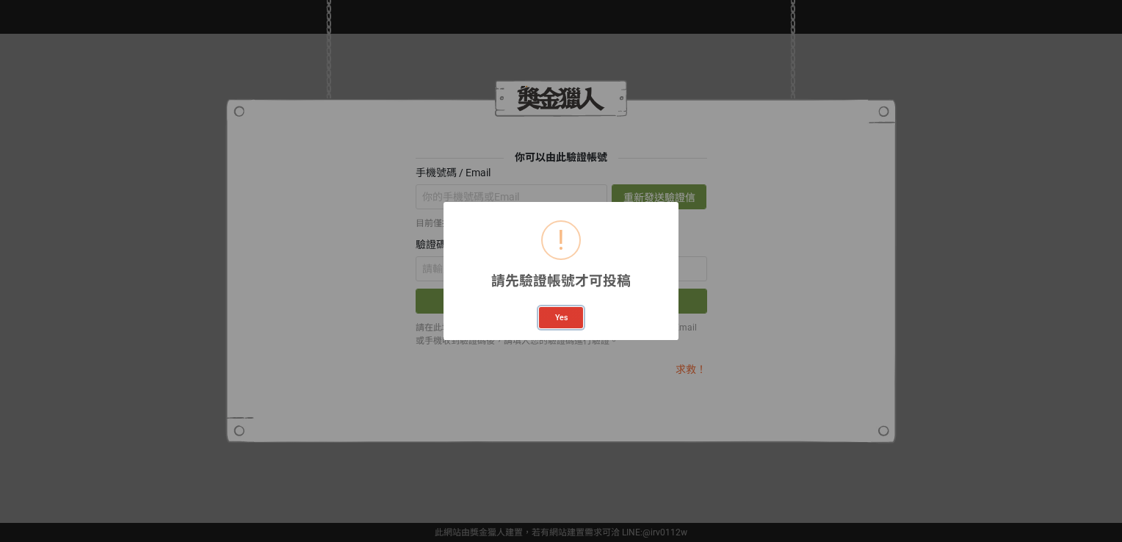
click at [557, 320] on button "Yes" at bounding box center [561, 317] width 44 height 21
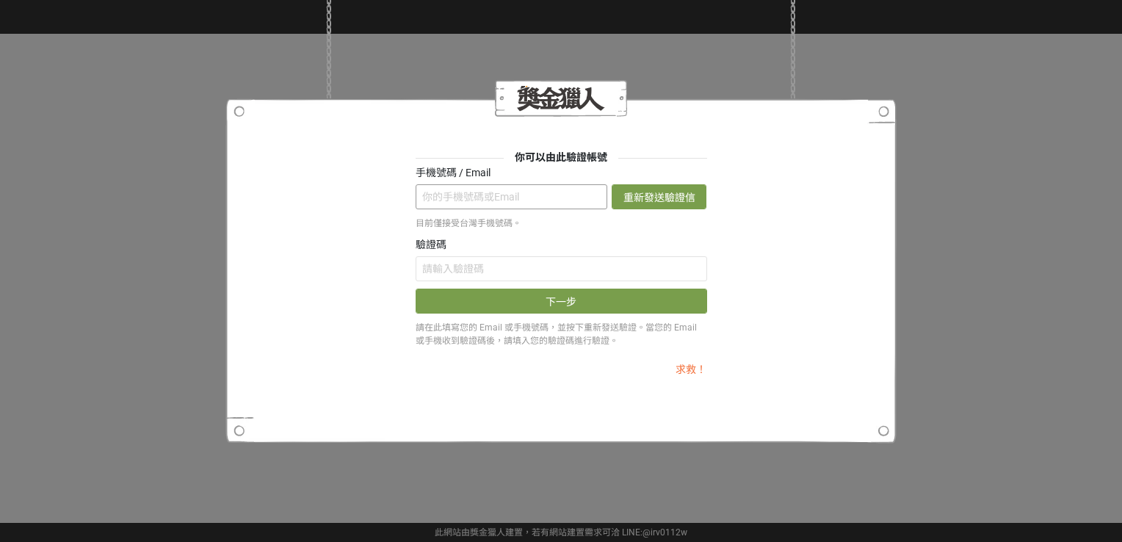
click at [486, 193] on input "text" at bounding box center [512, 196] width 192 height 25
type input "0968189925"
click at [686, 203] on button "重新發送驗證信" at bounding box center [659, 196] width 95 height 25
click at [590, 272] on input "text" at bounding box center [561, 268] width 291 height 25
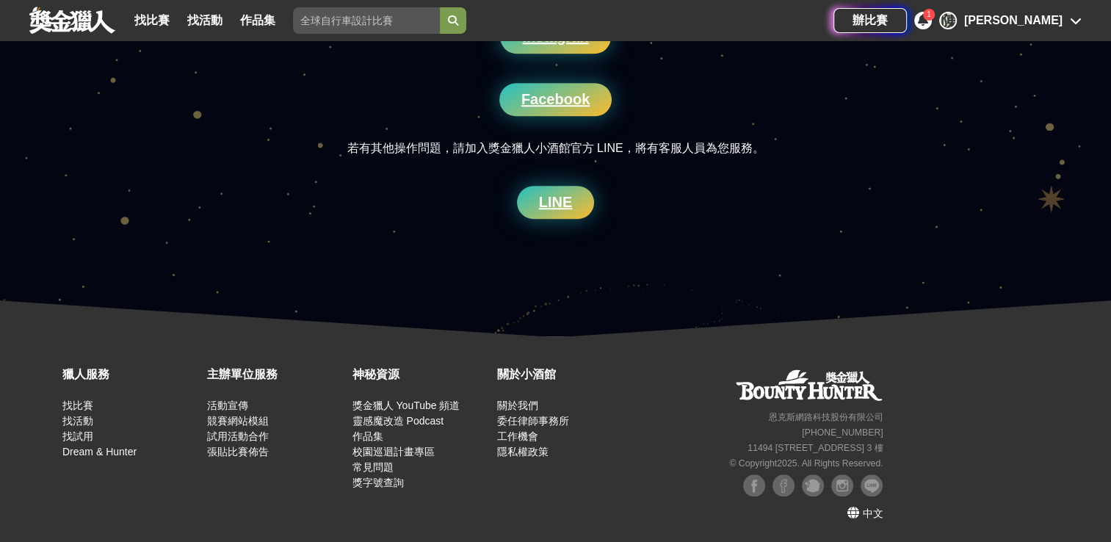
scroll to position [1366, 0]
click at [932, 13] on div "1" at bounding box center [923, 21] width 18 height 18
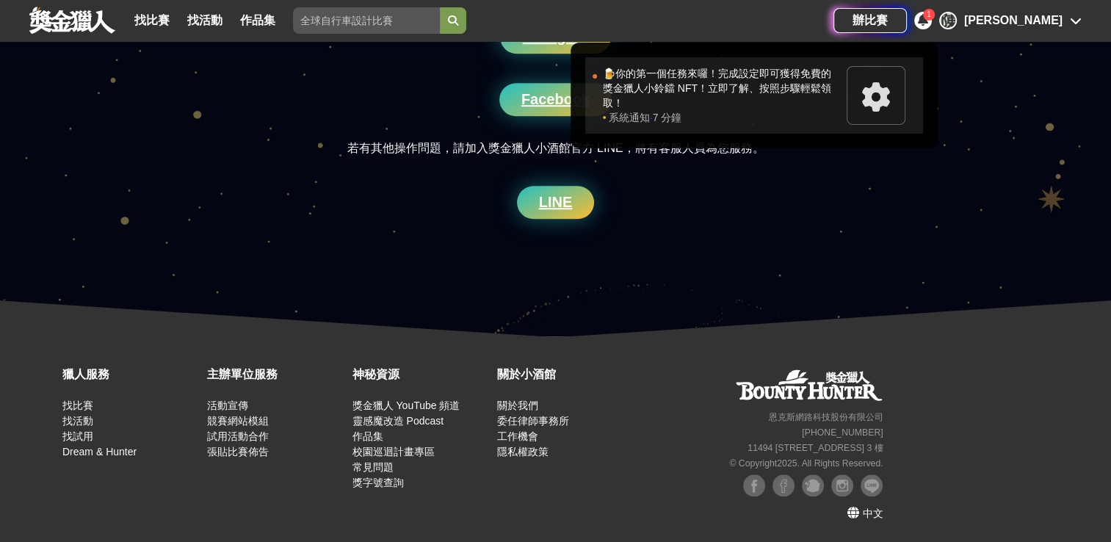
click at [891, 82] on icon at bounding box center [875, 96] width 29 height 29
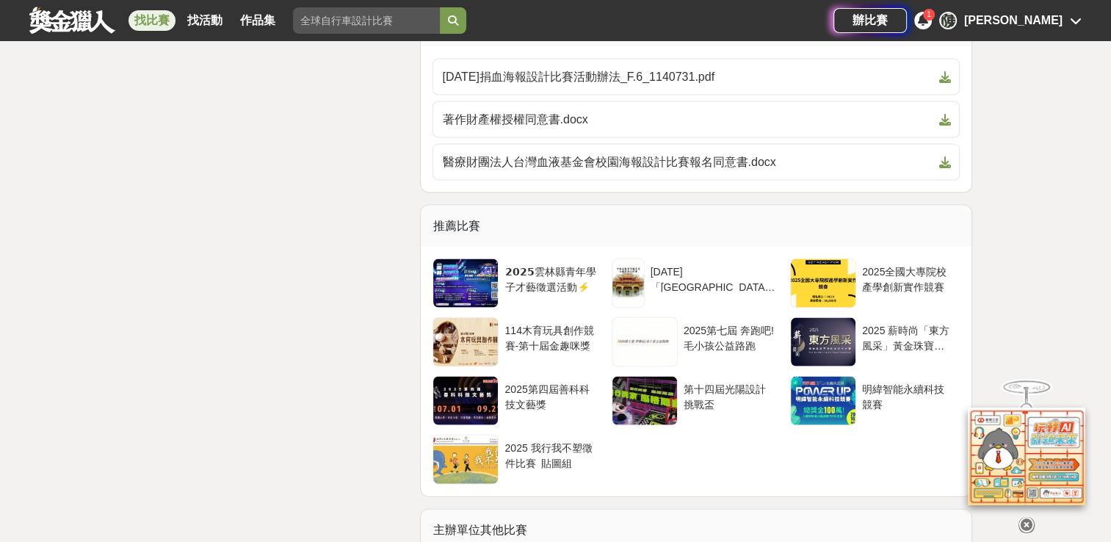
scroll to position [3084, 0]
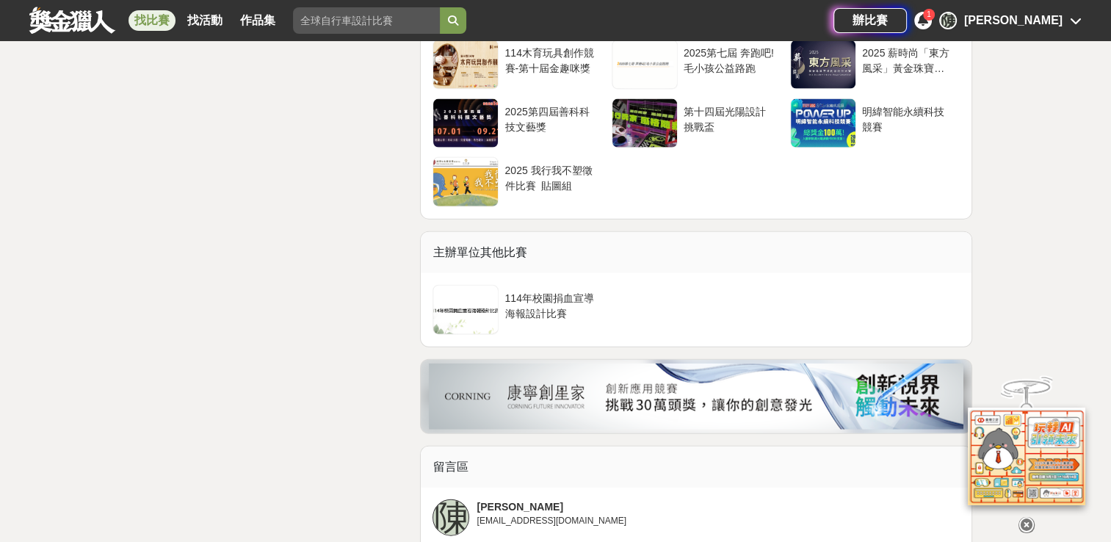
scroll to position [3304, 0]
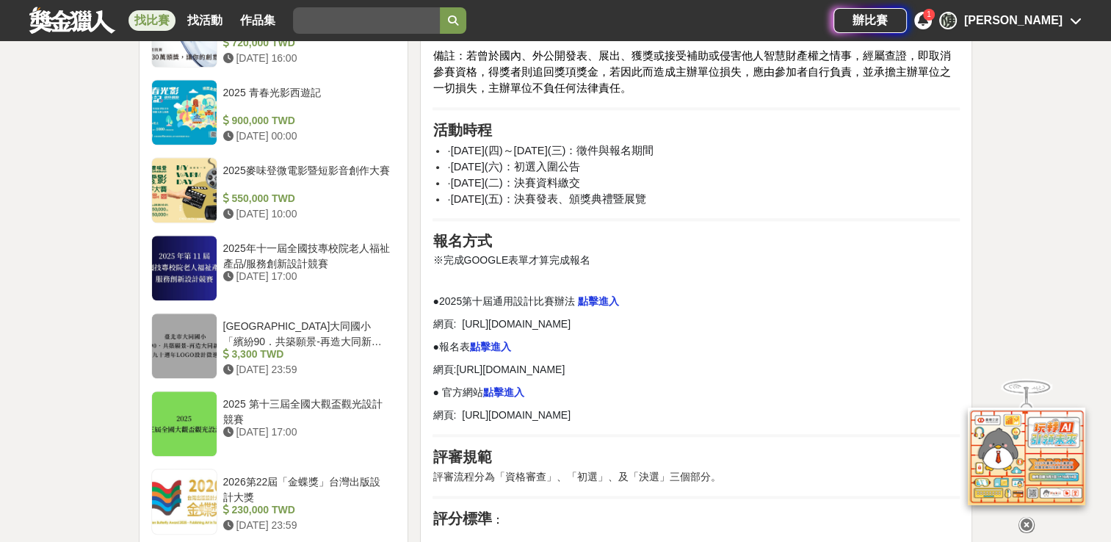
scroll to position [1395, 0]
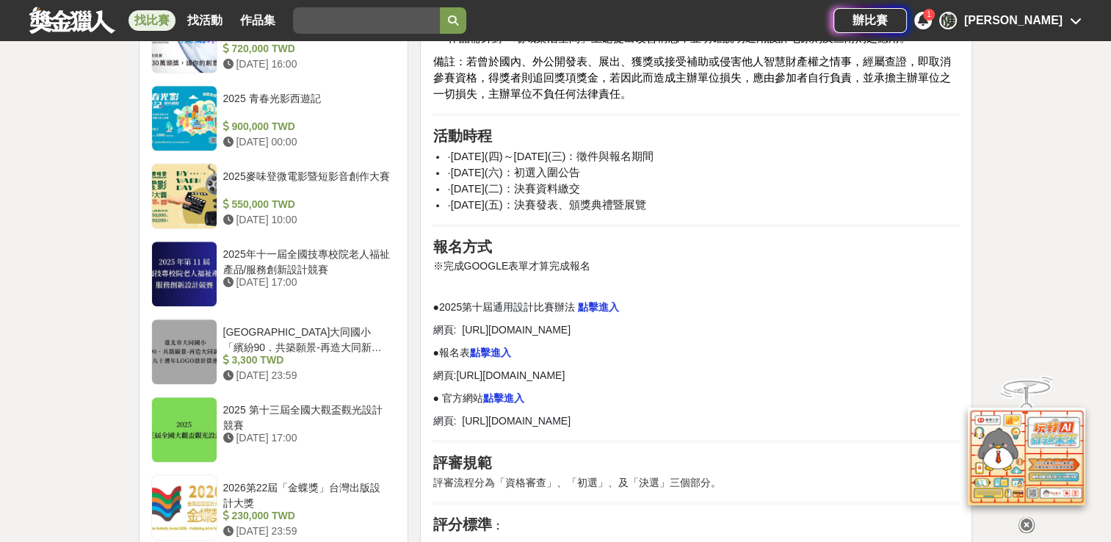
click at [602, 310] on strong "點擊進入" at bounding box center [598, 307] width 41 height 12
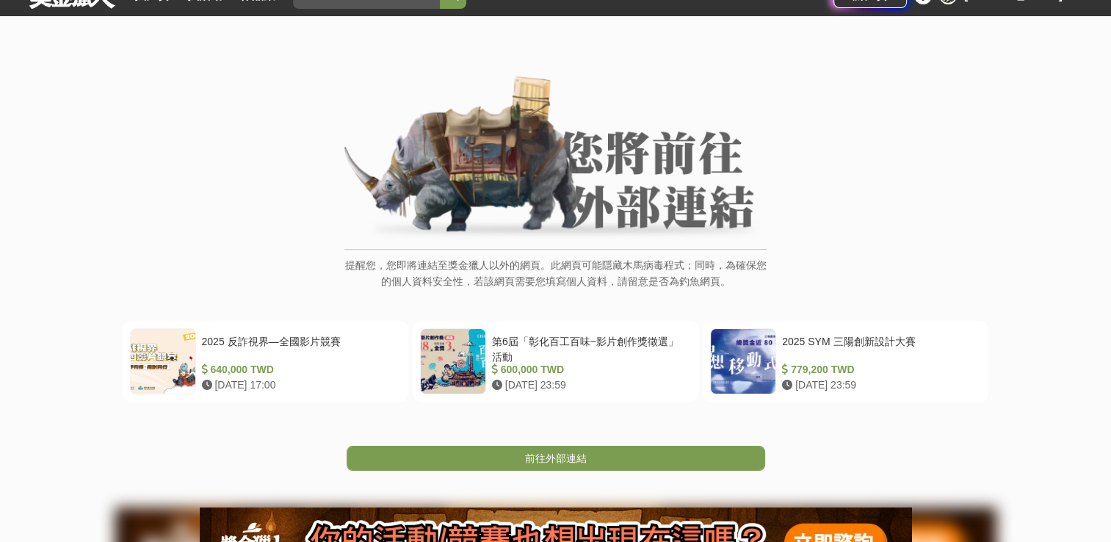
scroll to position [147, 0]
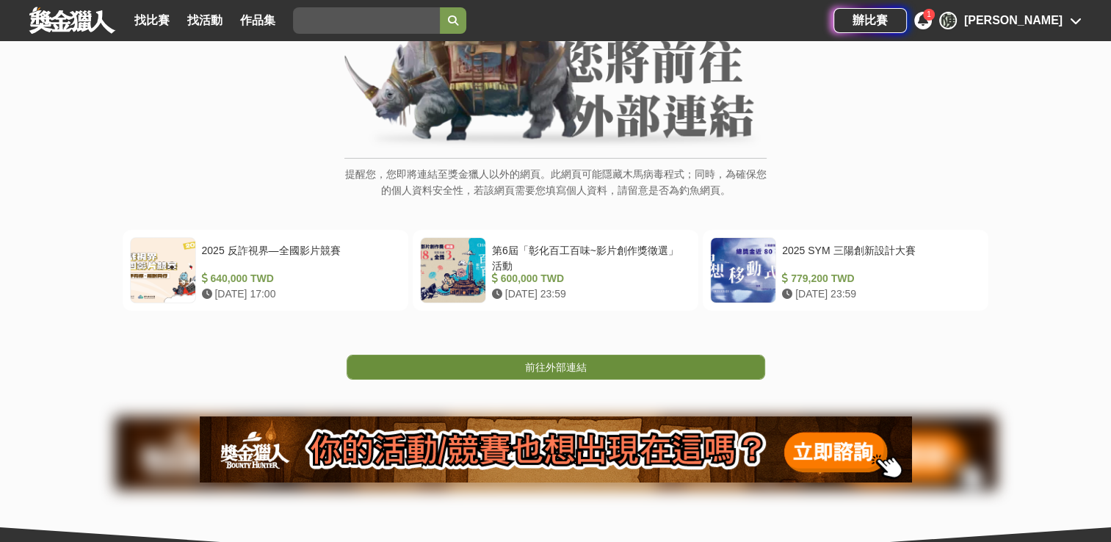
click at [561, 361] on span "前往外部連結" at bounding box center [556, 367] width 62 height 12
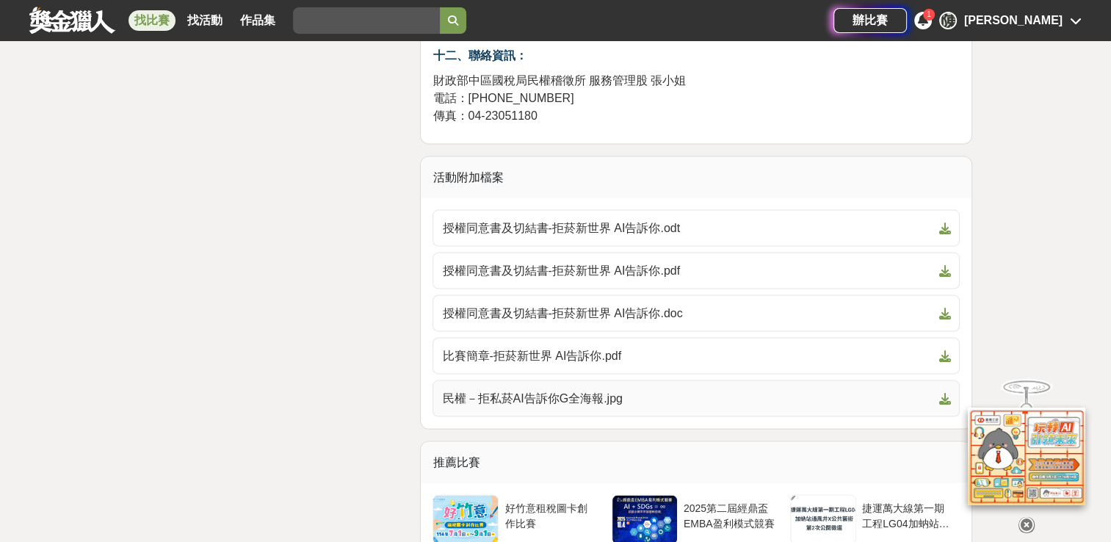
scroll to position [2937, 0]
click at [598, 272] on span "授權同意書及切結書-拒菸新世界 AI告訴你.pdf" at bounding box center [687, 272] width 490 height 18
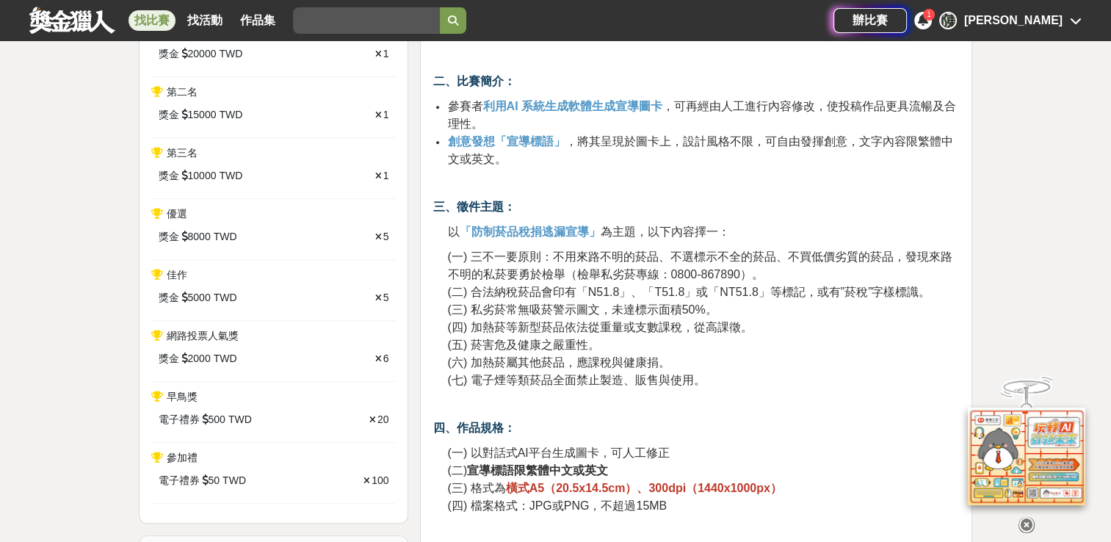
scroll to position [587, 0]
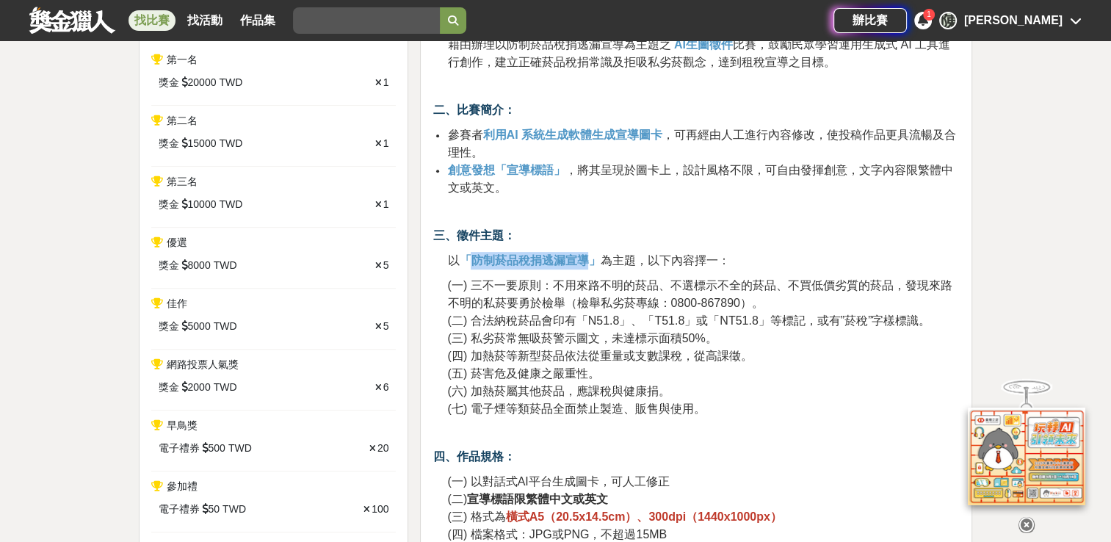
drag, startPoint x: 472, startPoint y: 260, endPoint x: 587, endPoint y: 262, distance: 115.3
click at [587, 262] on strong "「防制菸品稅捐逃漏宣導」" at bounding box center [529, 260] width 141 height 12
click at [688, 366] on p "(一) 三不一要原則：不用來路不明的菸品、不選標示不全的菸品、不買低價劣質的菸品，發現來路不明的私菸要勇於檢舉（檢舉私劣菸專線：0800-867890）。 (…" at bounding box center [703, 347] width 512 height 141
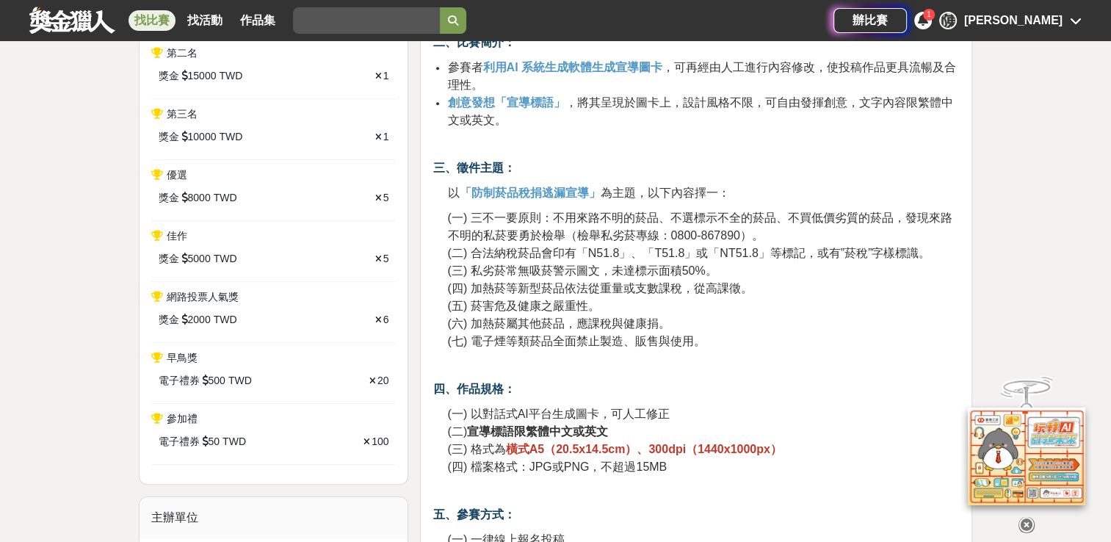
scroll to position [661, 0]
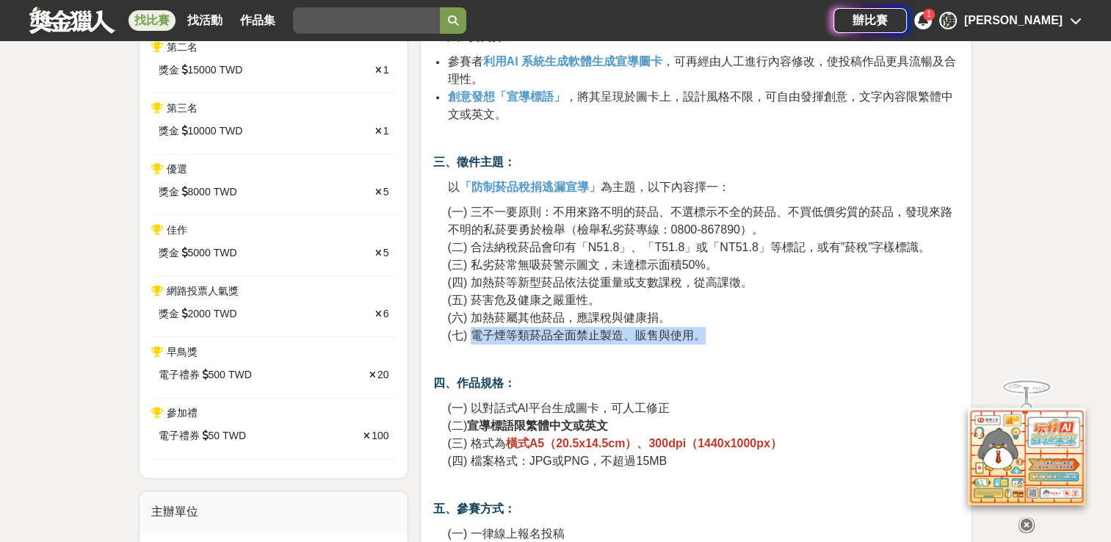
drag, startPoint x: 474, startPoint y: 336, endPoint x: 797, endPoint y: 342, distance: 323.1
click at [797, 342] on p "(一) 三不一要原則：不用來路不明的菸品、不選標示不全的菸品、不買低價劣質的菸品，發現來路不明的私菸要勇於檢舉（檢舉私劣菸專線：0800-867890）。 (…" at bounding box center [703, 273] width 512 height 141
copy span "電子煙等類菸品全面禁止製造、販售與使用。"
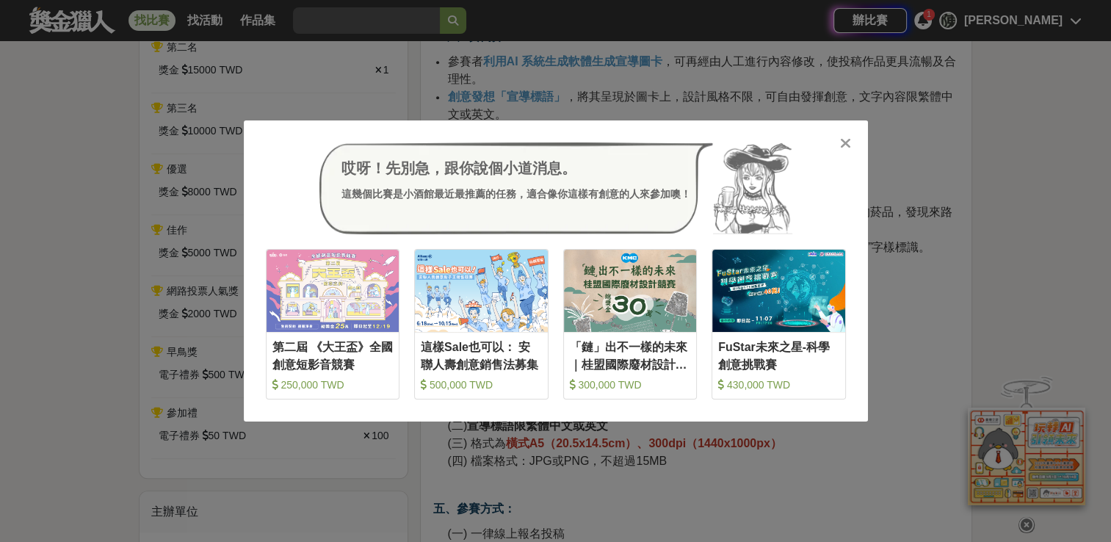
click at [842, 143] on icon at bounding box center [845, 143] width 11 height 15
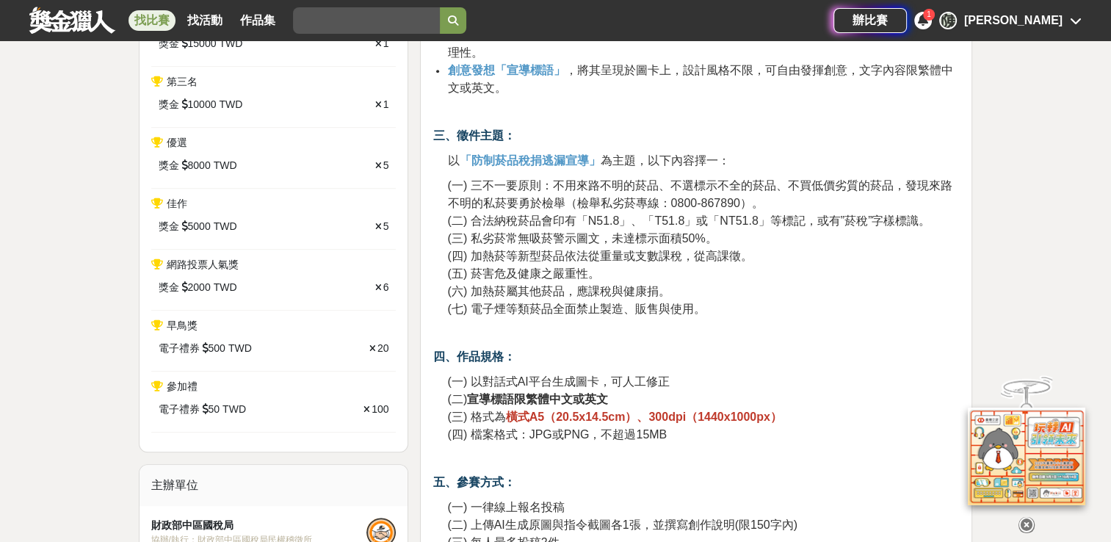
scroll to position [734, 0]
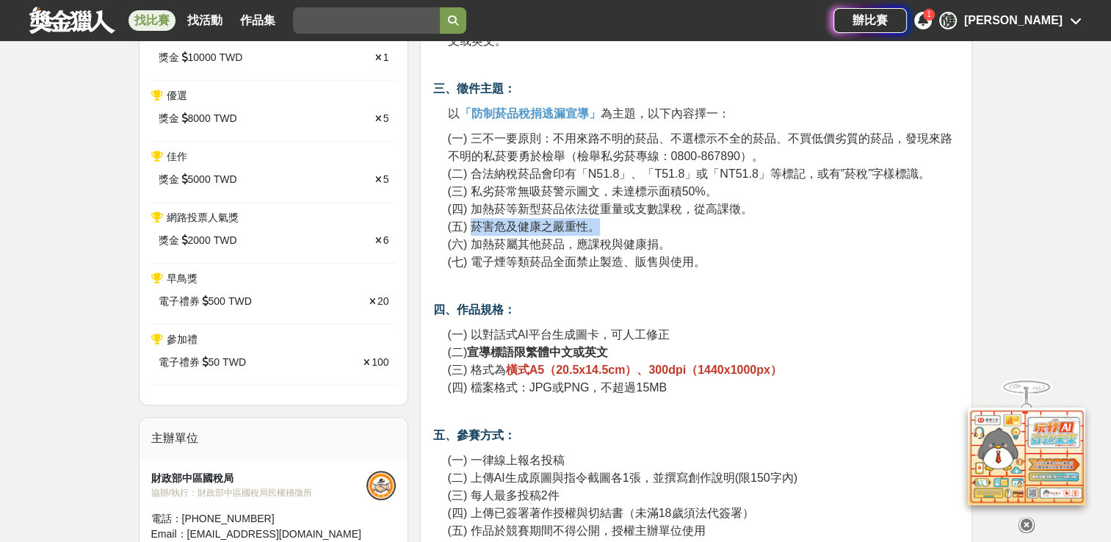
drag, startPoint x: 472, startPoint y: 225, endPoint x: 597, endPoint y: 228, distance: 124.9
click at [597, 228] on span "(五) 菸害危及健康之嚴重性。" at bounding box center [523, 226] width 152 height 12
